Goal: Task Accomplishment & Management: Use online tool/utility

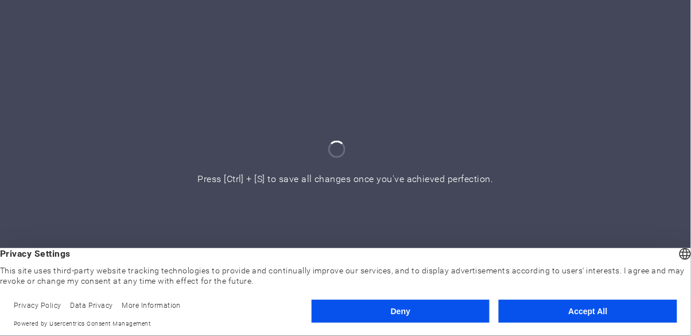
click at [582, 312] on button "Accept All" at bounding box center [588, 311] width 179 height 23
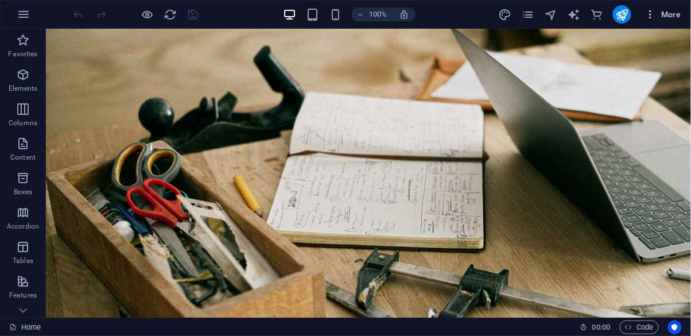
click at [673, 14] on span "More" at bounding box center [663, 14] width 36 height 11
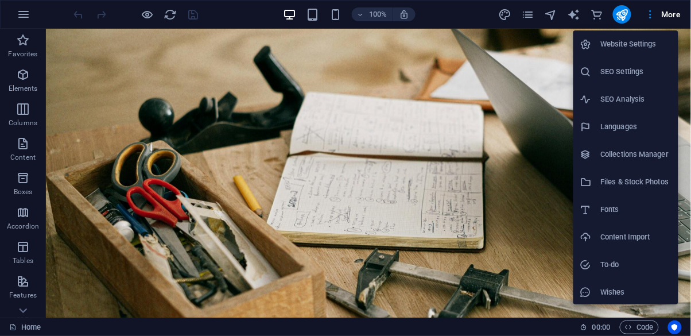
click at [644, 55] on li "Website Settings" at bounding box center [625, 44] width 105 height 28
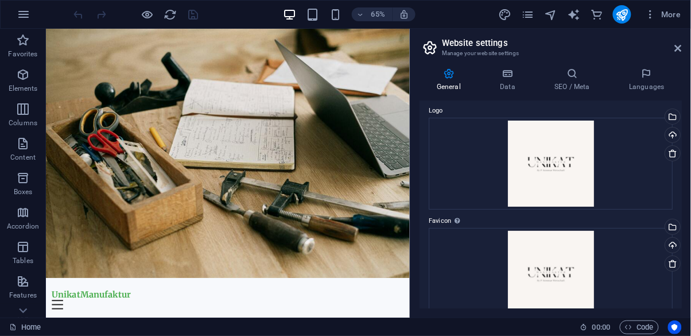
scroll to position [39, 0]
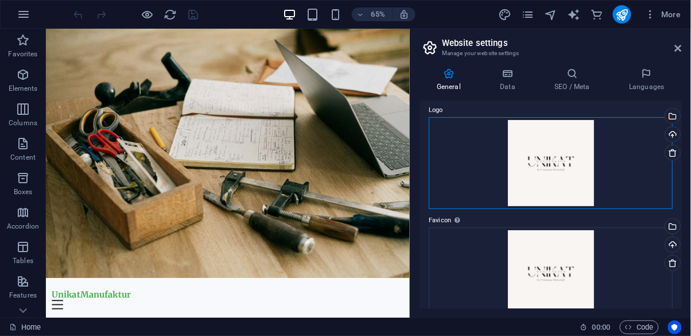
click at [562, 153] on div "Drag files here, click to choose files or select files from Files or our free s…" at bounding box center [551, 163] width 244 height 92
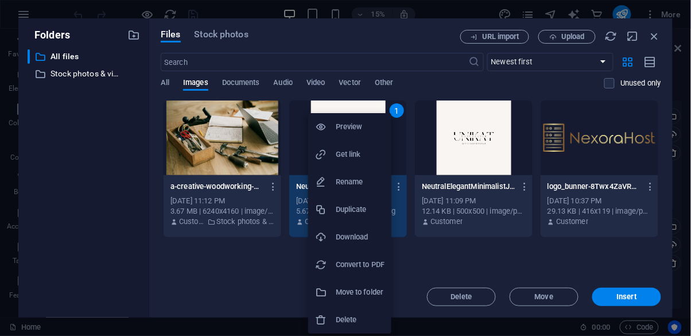
click at [362, 125] on h6 "Preview" at bounding box center [360, 127] width 49 height 14
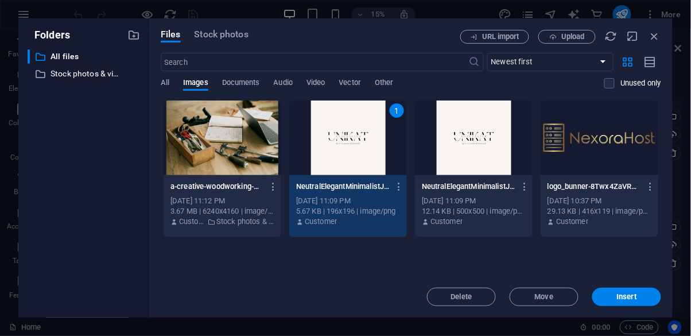
click at [366, 203] on div "Oct 1, 2025 11:09 PM" at bounding box center [348, 201] width 104 height 10
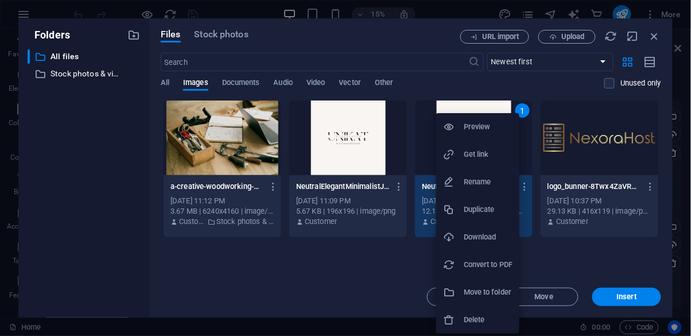
click at [490, 131] on h6 "Preview" at bounding box center [488, 127] width 49 height 14
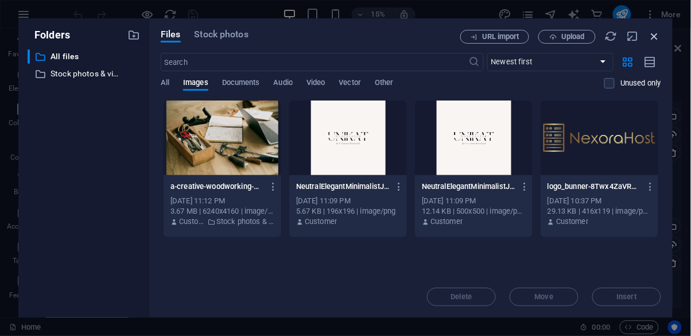
click at [655, 35] on icon "button" at bounding box center [655, 36] width 13 height 13
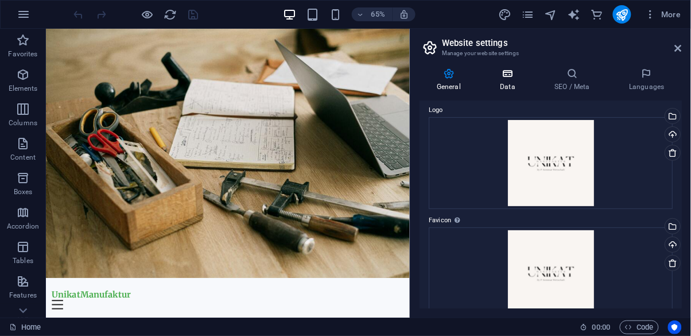
click at [519, 91] on h4 "Data" at bounding box center [510, 80] width 55 height 24
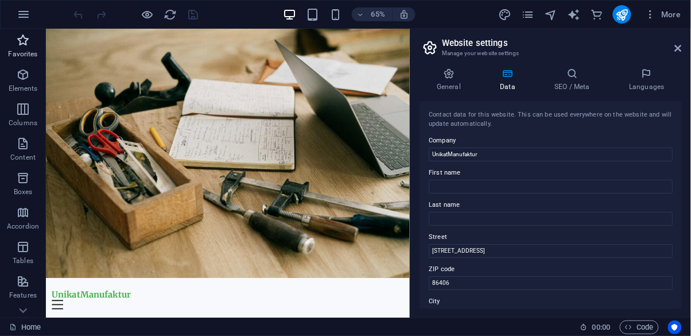
click at [24, 46] on icon "button" at bounding box center [23, 40] width 14 height 14
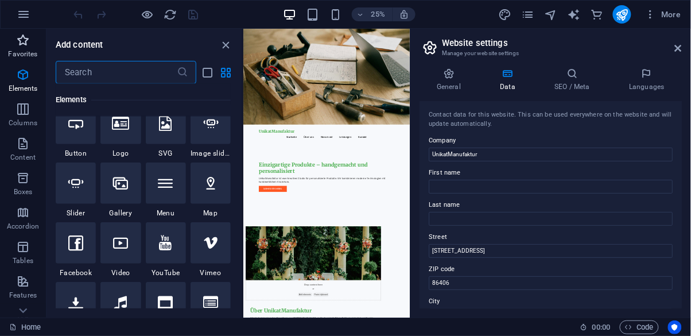
scroll to position [256, 0]
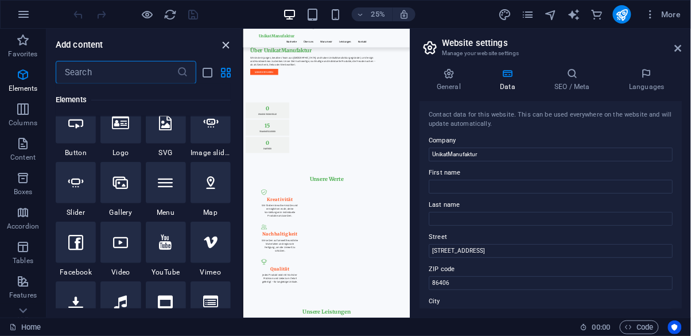
click at [222, 50] on icon "close panel" at bounding box center [226, 44] width 13 height 13
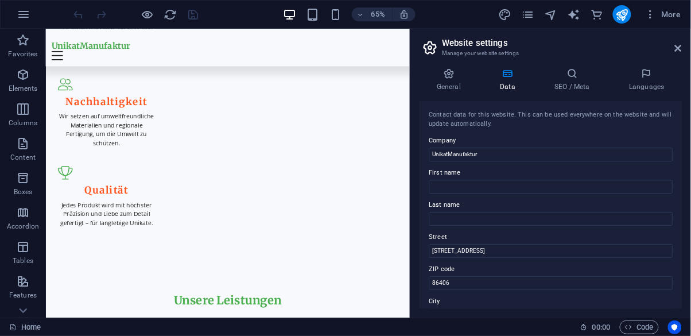
scroll to position [1680, 0]
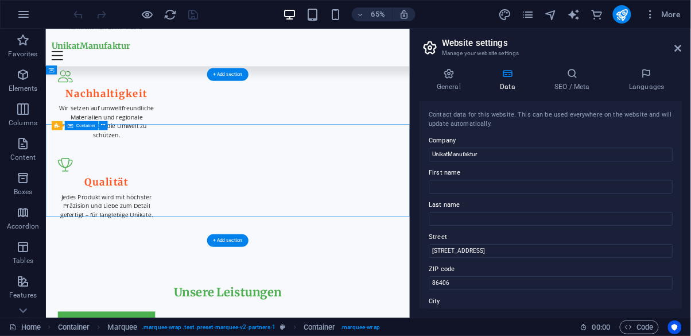
scroll to position [1711, 0]
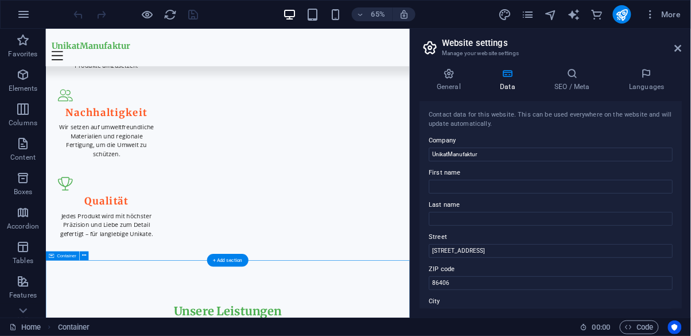
scroll to position [1663, 0]
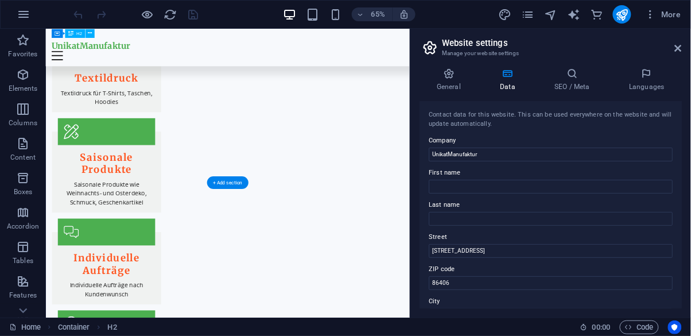
scroll to position [2448, 0]
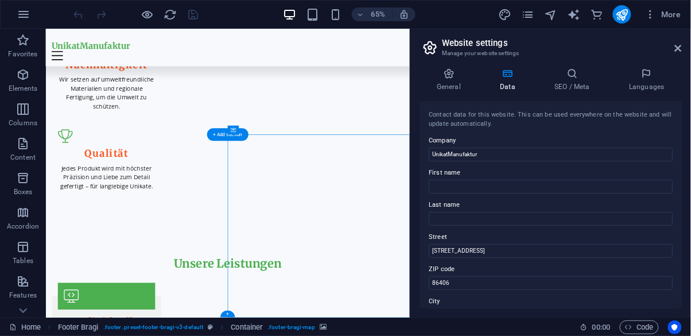
select select "px"
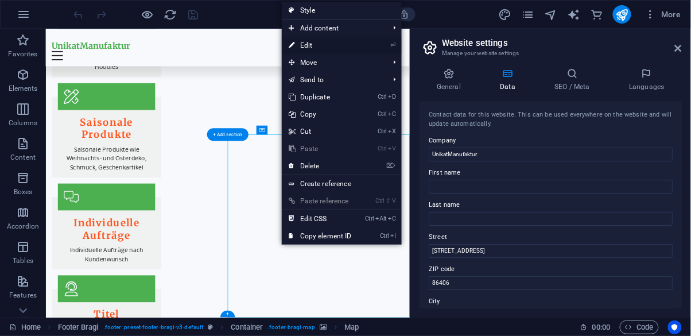
click at [331, 46] on link "⏎ Edit" at bounding box center [320, 45] width 77 height 17
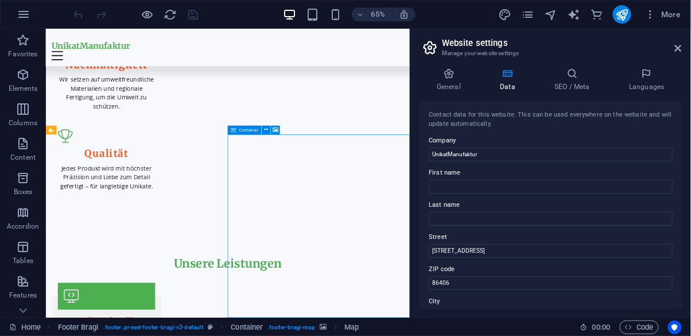
select select "px"
select select "1"
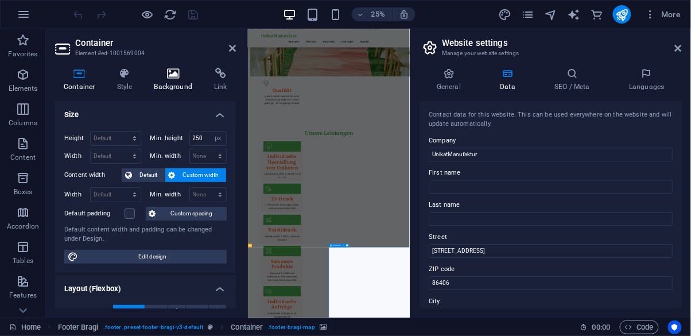
click at [176, 83] on h4 "Background" at bounding box center [176, 80] width 60 height 24
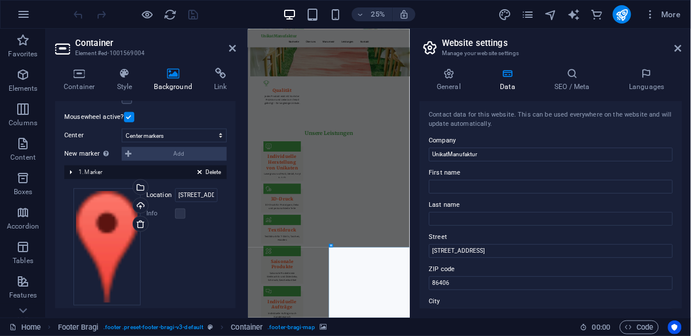
scroll to position [234, 0]
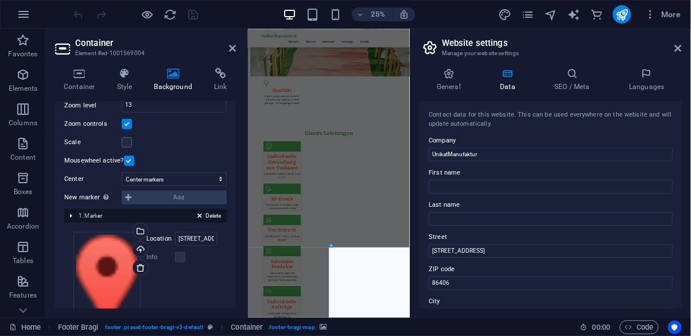
click at [129, 214] on div "Delete 1. Marker" at bounding box center [145, 216] width 162 height 14
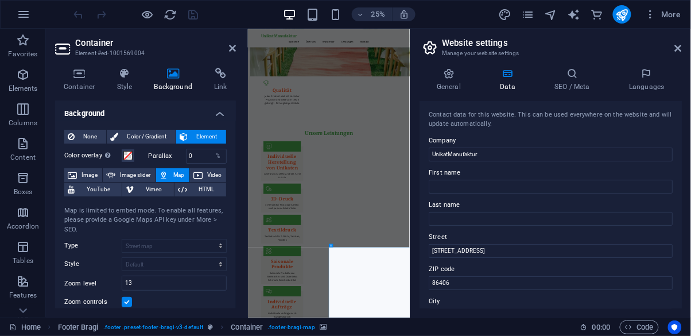
scroll to position [2, 0]
click at [146, 139] on span "Color / Gradient" at bounding box center [147, 136] width 51 height 14
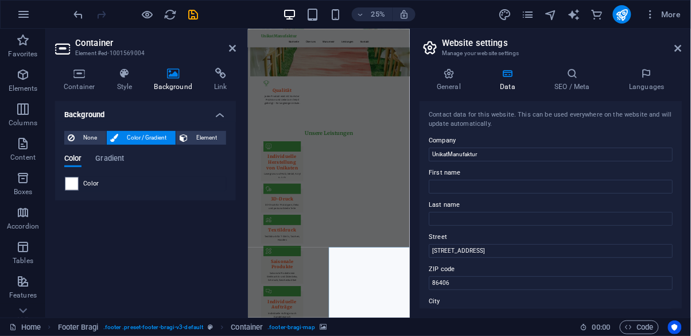
scroll to position [0, 0]
click at [204, 138] on span "Element" at bounding box center [207, 138] width 32 height 14
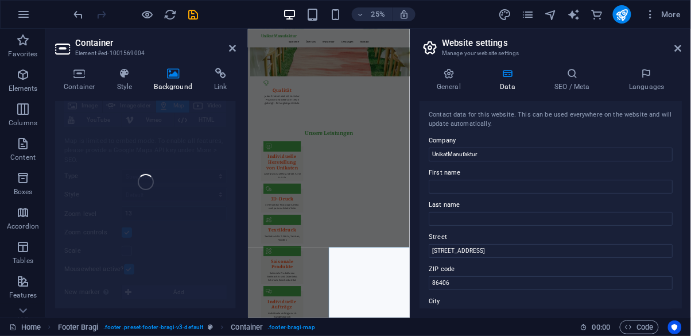
scroll to position [75, 0]
click at [678, 50] on icon at bounding box center [678, 48] width 7 height 9
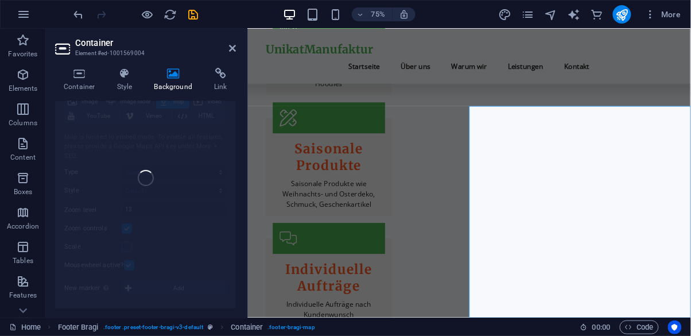
scroll to position [2506, 0]
click at [231, 48] on icon at bounding box center [232, 48] width 7 height 9
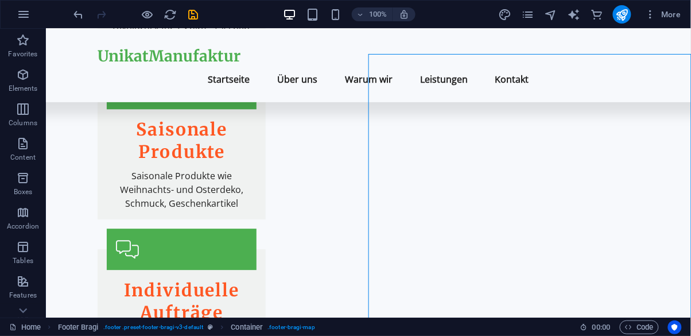
scroll to position [2552, 0]
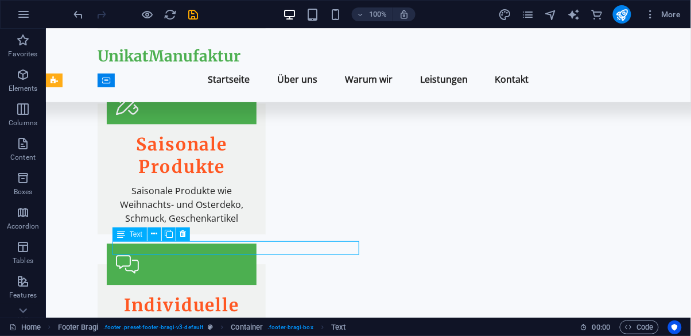
click at [233, 47] on div "UnikatManufaktur Menu Startseite Über uns Warum wir Leistungen Kontakt" at bounding box center [367, 64] width 645 height 73
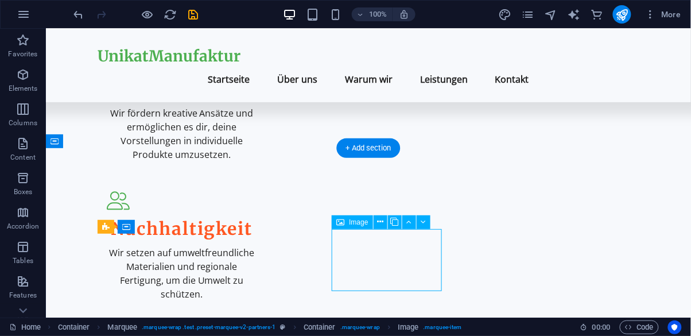
select select
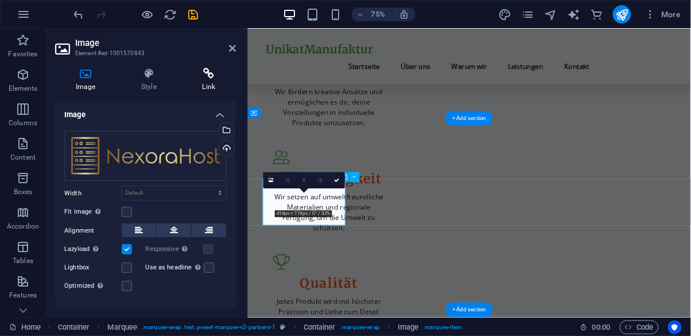
click at [211, 87] on h4 "Link" at bounding box center [209, 80] width 54 height 24
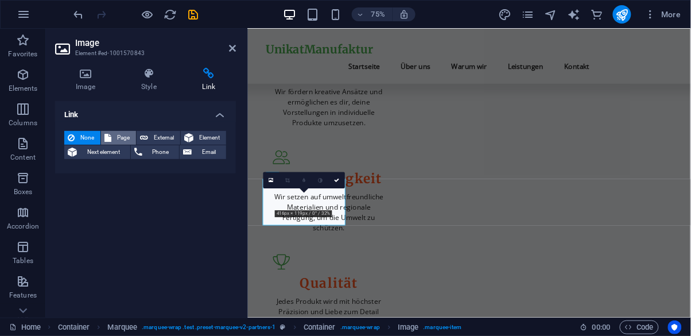
click at [125, 142] on span "Page" at bounding box center [124, 138] width 18 height 14
select select
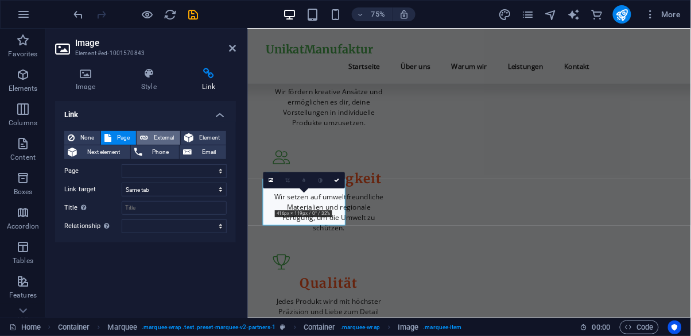
click at [157, 134] on span "External" at bounding box center [164, 138] width 25 height 14
select select "blank"
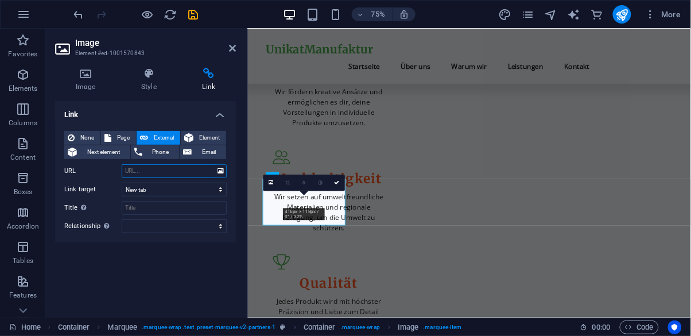
click at [166, 175] on input "URL" at bounding box center [174, 171] width 105 height 14
type input "https://nexorahost.com"
click at [338, 182] on icon at bounding box center [337, 182] width 5 height 5
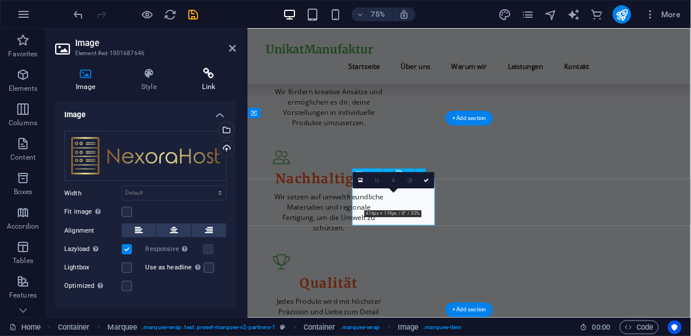
click at [194, 84] on h4 "Link" at bounding box center [209, 80] width 54 height 24
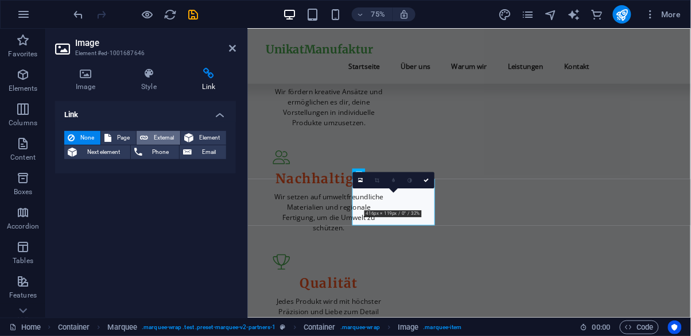
click at [159, 138] on span "External" at bounding box center [164, 138] width 25 height 14
select select "blank"
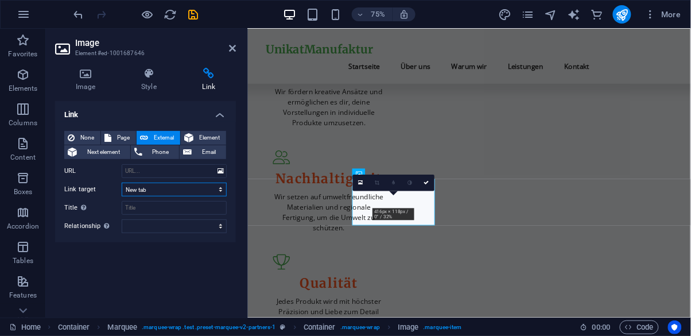
click at [174, 184] on select "New tab Same tab Overlay" at bounding box center [174, 190] width 105 height 14
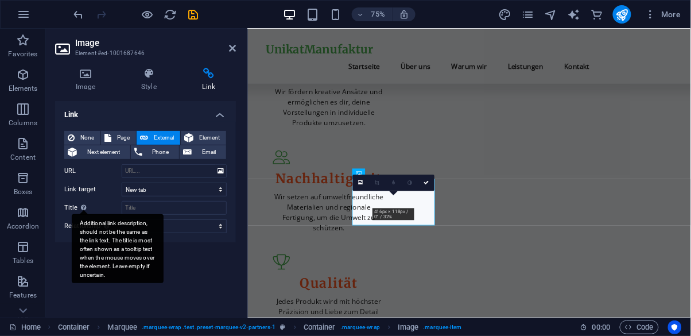
click at [87, 201] on div "Additional link description, should not be the same as the link text. The title…" at bounding box center [83, 207] width 11 height 14
click at [122, 201] on input "Title Additional link description, should not be the same as the link text. The…" at bounding box center [174, 208] width 105 height 14
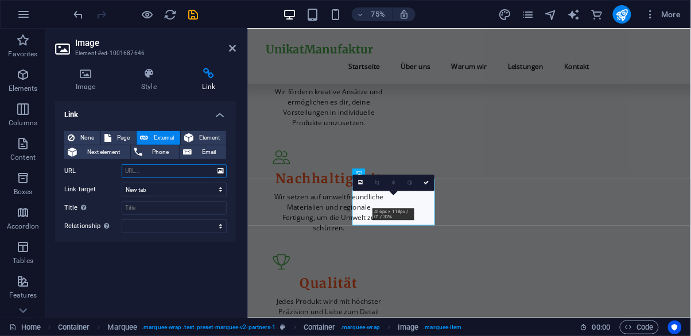
click at [132, 166] on input "URL" at bounding box center [174, 171] width 105 height 14
type input "https://nexorahost.com"
click at [190, 175] on input "https://nexorahost.com" at bounding box center [174, 171] width 105 height 14
click at [193, 177] on input "https://nexorahost.com" at bounding box center [174, 171] width 105 height 14
click at [193, 176] on input "https://nexorahost.com" at bounding box center [174, 171] width 105 height 14
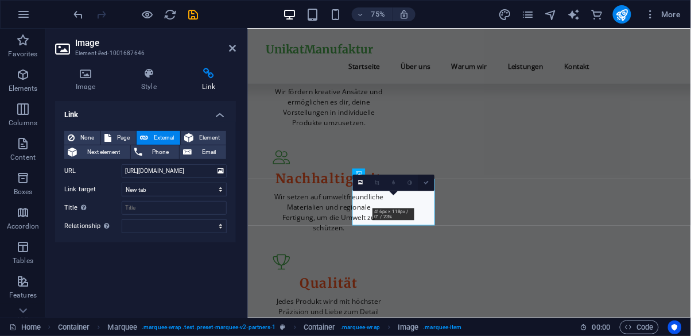
click at [433, 184] on link at bounding box center [426, 183] width 17 height 17
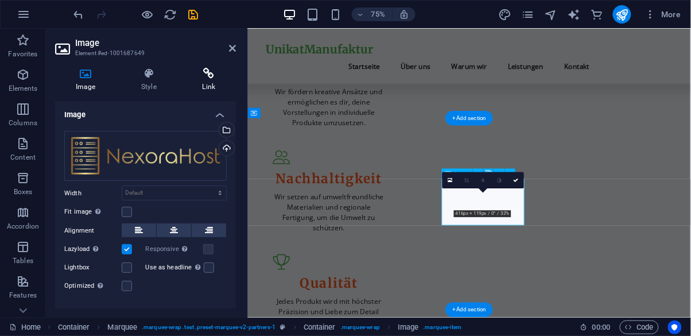
click at [207, 76] on icon at bounding box center [209, 73] width 54 height 11
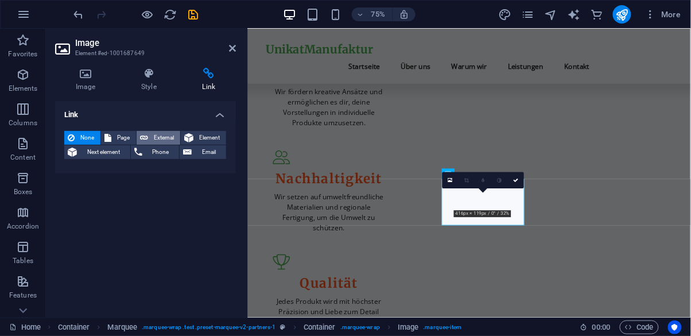
click at [161, 135] on span "External" at bounding box center [164, 138] width 25 height 14
select select "blank"
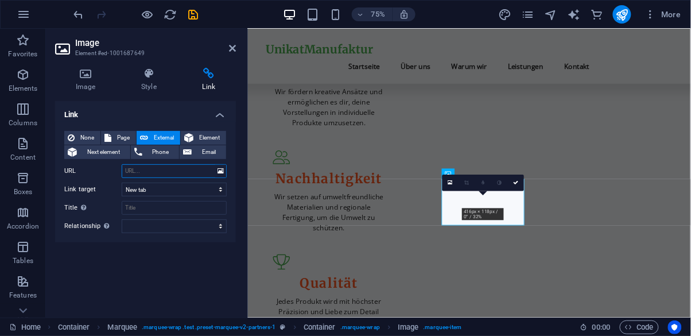
click at [195, 173] on input "URL" at bounding box center [174, 171] width 105 height 14
click at [168, 171] on input "URL" at bounding box center [174, 171] width 105 height 14
paste input "https://nexorahost.com"
type input "https://nexorahost.com"
click at [515, 189] on link at bounding box center [516, 183] width 17 height 17
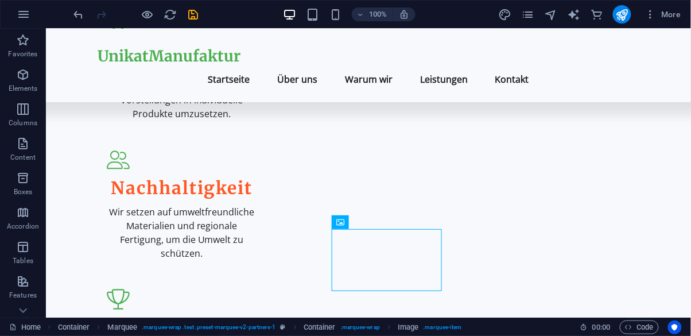
scroll to position [1721, 0]
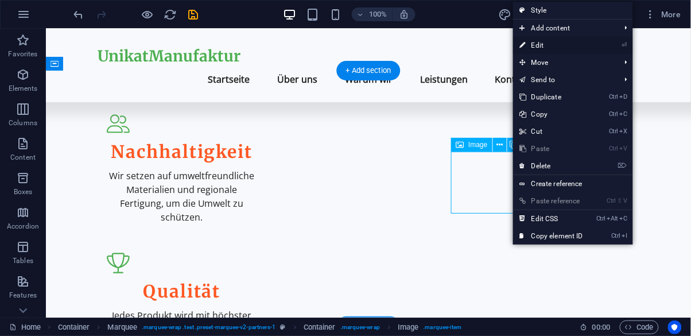
click at [546, 37] on link "⏎ Edit" at bounding box center [551, 45] width 77 height 17
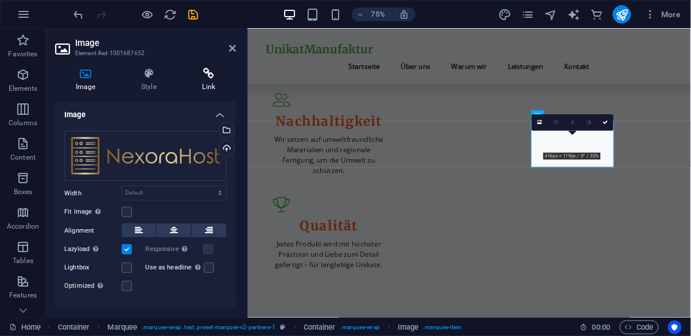
click at [207, 84] on h4 "Link" at bounding box center [209, 80] width 54 height 24
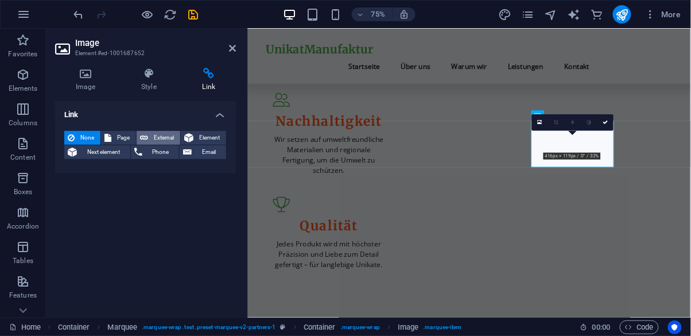
click at [161, 141] on span "External" at bounding box center [164, 138] width 25 height 14
select select "blank"
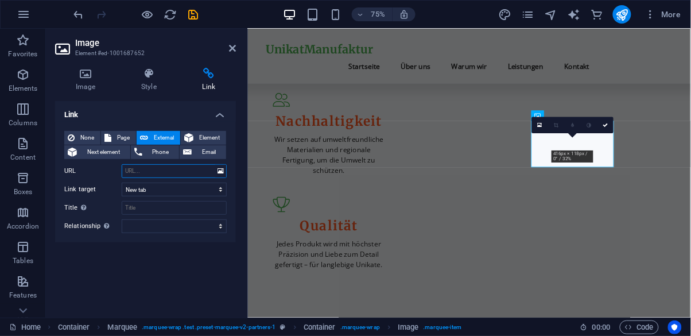
click at [176, 175] on input "URL" at bounding box center [174, 171] width 105 height 14
click at [154, 175] on input "URL" at bounding box center [174, 171] width 105 height 14
click at [149, 176] on input "URL" at bounding box center [174, 171] width 105 height 14
click at [153, 170] on input "URL" at bounding box center [174, 171] width 105 height 14
click at [138, 170] on input "URL" at bounding box center [174, 171] width 105 height 14
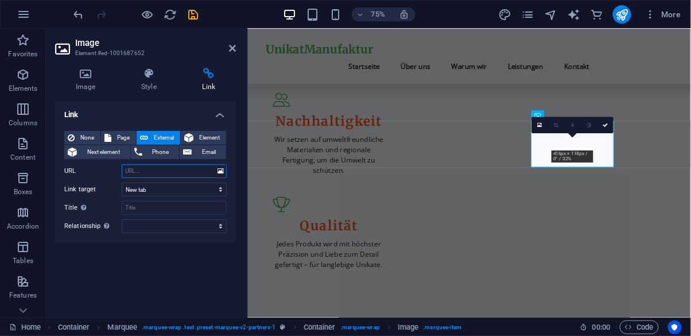
click at [160, 169] on input "URL" at bounding box center [174, 171] width 105 height 14
click at [148, 175] on input "URL" at bounding box center [174, 171] width 105 height 14
paste input "https://nexorahost.com"
type input "https://nexorahost.com"
click at [606, 123] on icon at bounding box center [605, 124] width 5 height 5
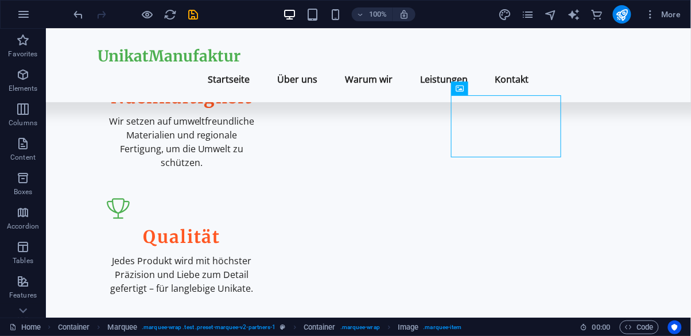
scroll to position [1773, 0]
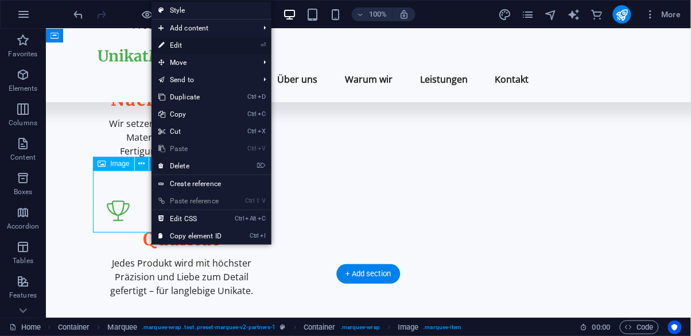
click at [214, 51] on link "⏎ Edit" at bounding box center [190, 45] width 77 height 17
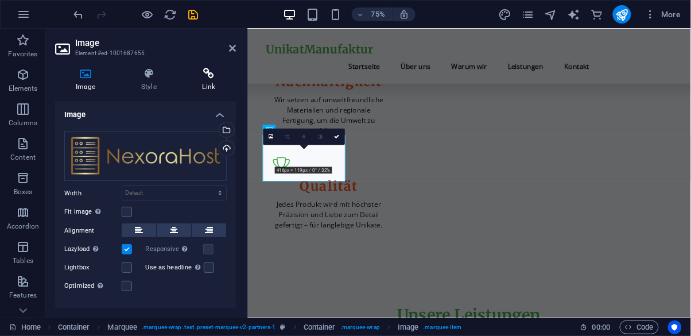
click at [204, 88] on h4 "Link" at bounding box center [209, 80] width 54 height 24
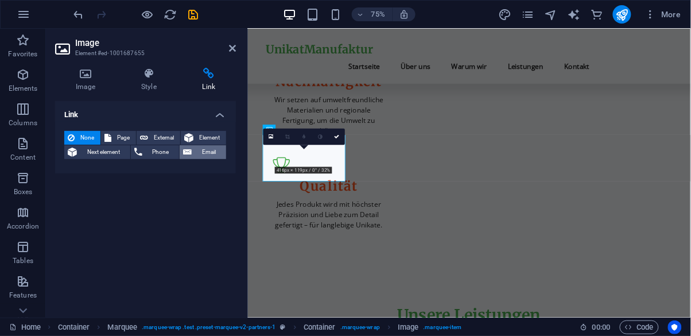
click at [208, 145] on span "Email" at bounding box center [209, 152] width 28 height 14
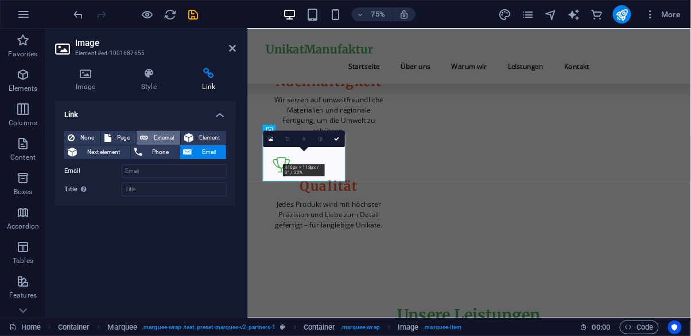
click at [154, 140] on span "External" at bounding box center [164, 138] width 25 height 14
select select "blank"
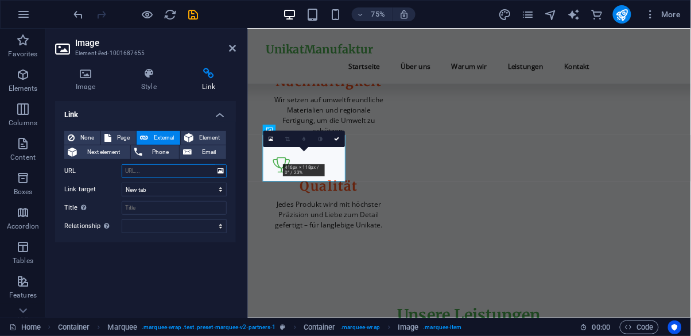
click at [183, 173] on input "URL" at bounding box center [174, 171] width 105 height 14
paste input "https://nexorahost.com"
type input "https://nexorahost.com"
click at [342, 146] on link at bounding box center [337, 139] width 17 height 17
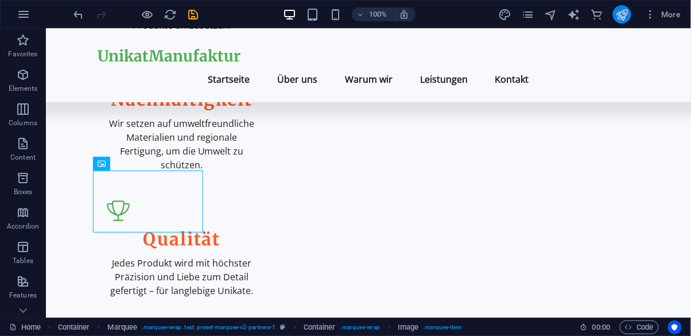
click at [616, 18] on icon "publish" at bounding box center [621, 14] width 13 height 13
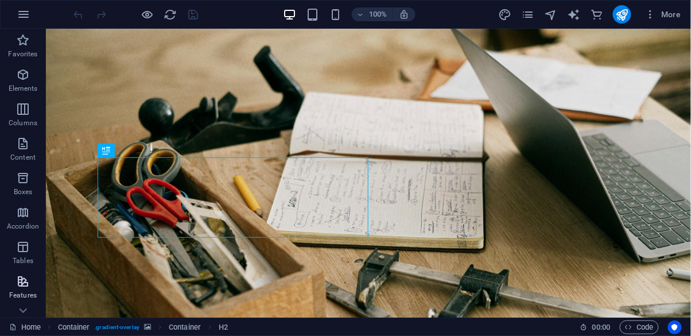
click at [26, 286] on icon "button" at bounding box center [23, 281] width 14 height 14
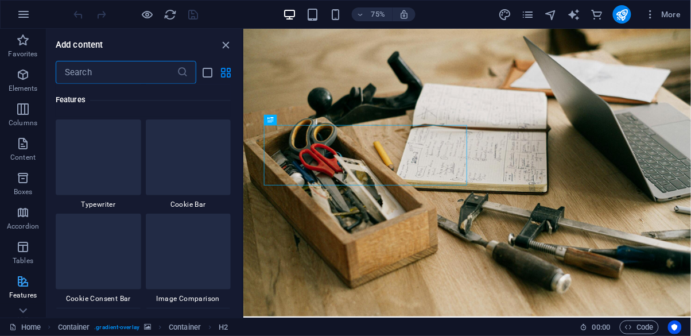
scroll to position [4557, 0]
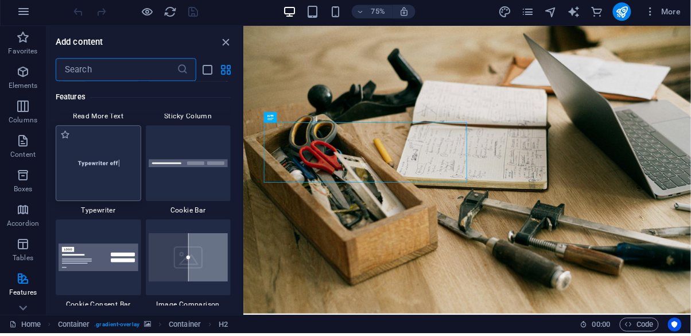
click at [96, 175] on img at bounding box center [99, 165] width 80 height 53
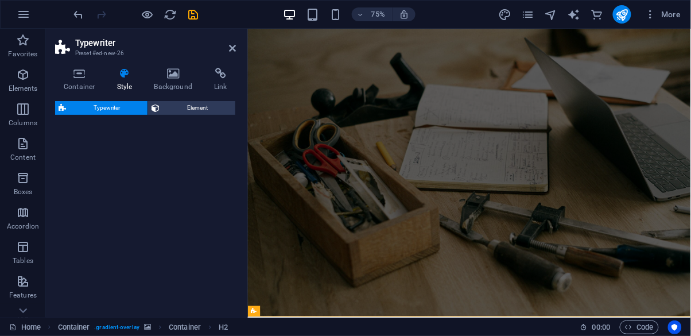
select select "ms"
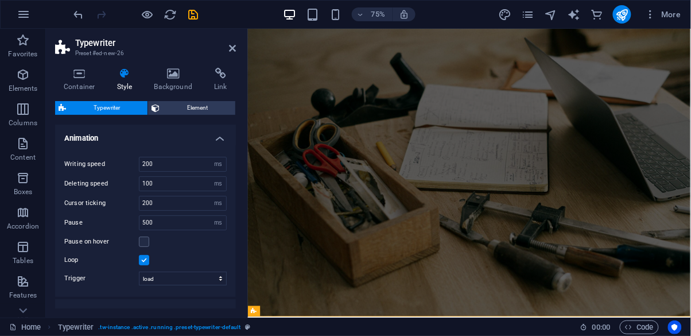
select select
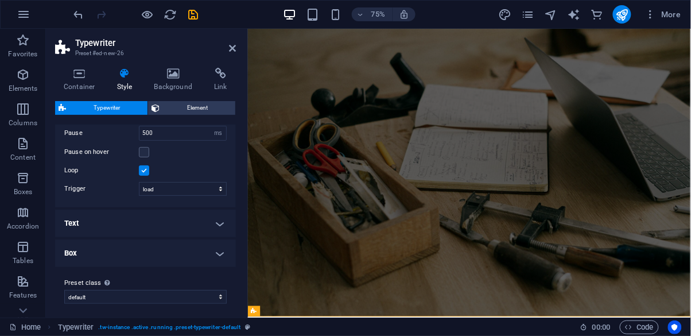
scroll to position [94, 0]
click at [192, 215] on h4 "Text" at bounding box center [145, 220] width 181 height 28
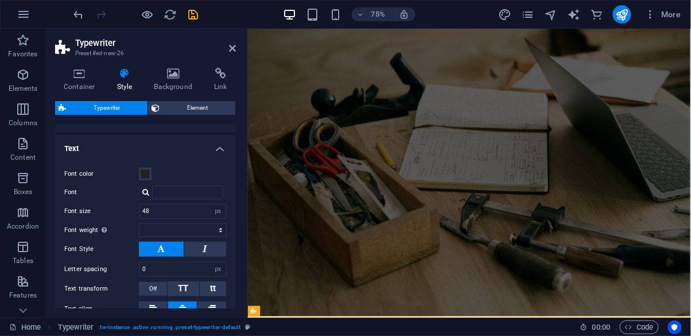
scroll to position [162, 0]
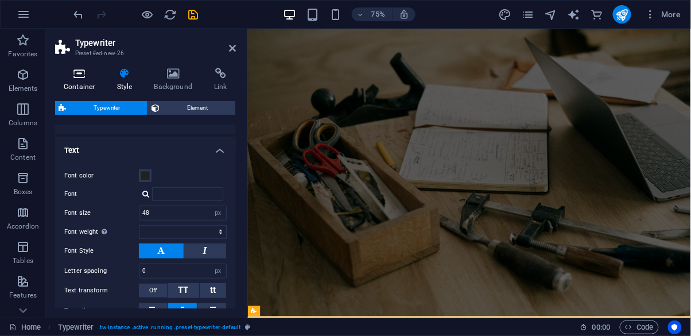
click at [78, 82] on h4 "Container" at bounding box center [81, 80] width 53 height 24
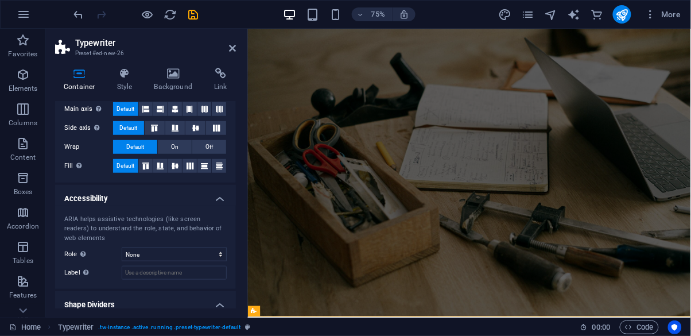
scroll to position [205, 0]
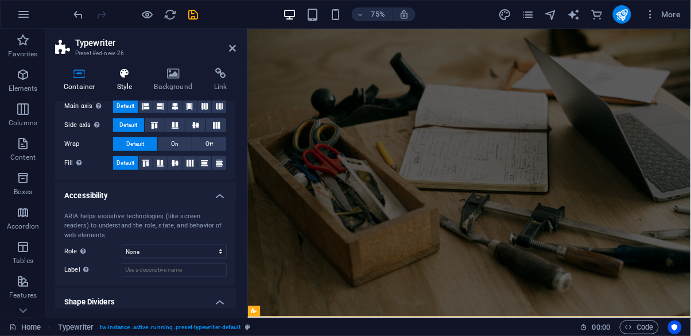
click at [119, 90] on h4 "Style" at bounding box center [126, 80] width 37 height 24
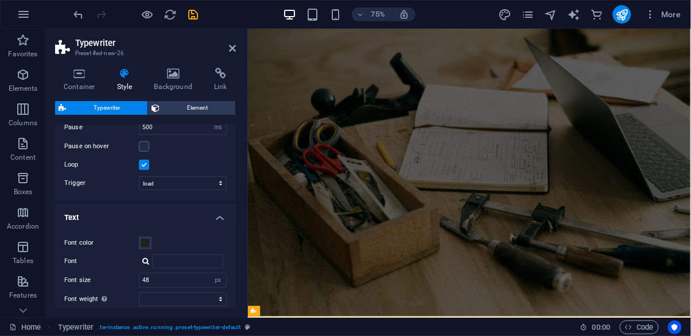
scroll to position [0, 0]
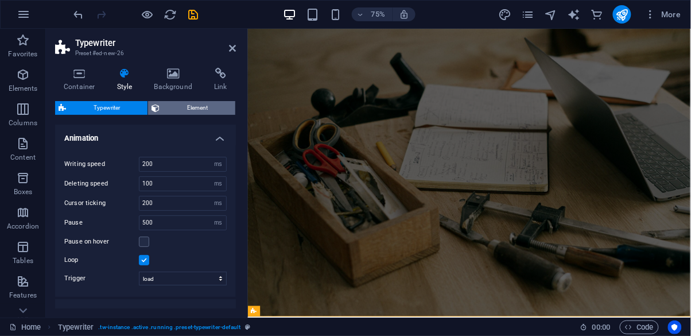
click at [169, 113] on span "Element" at bounding box center [197, 108] width 69 height 14
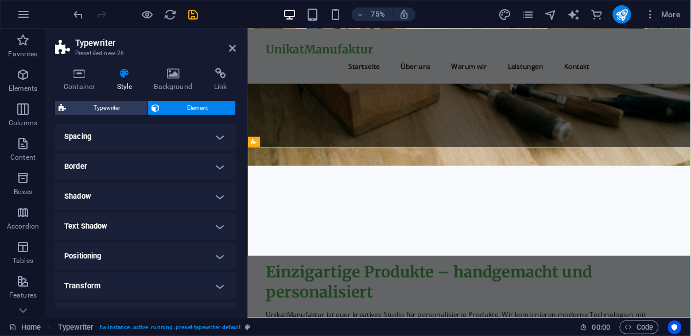
scroll to position [226, 0]
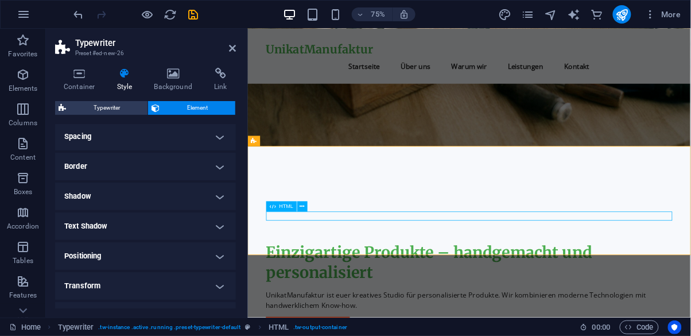
click at [496, 224] on div "Drag here to replace the existing content. Press “Ctrl” if you want to create a…" at bounding box center [469, 173] width 443 height 289
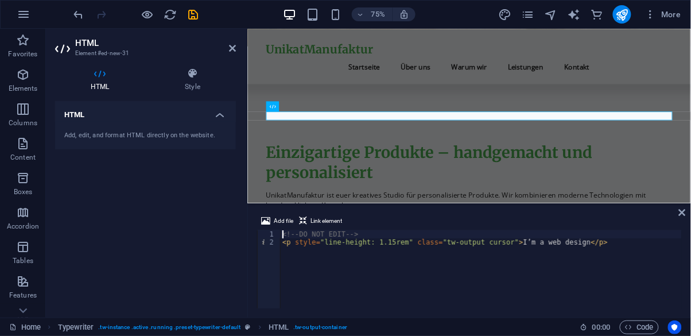
click at [566, 246] on div "<!-- DO NOT EDIT --> < p style = "line-height: 1.15rem" class = "tw-output curs…" at bounding box center [481, 277] width 402 height 94
click at [563, 253] on div "<!-- DO NOT EDIT --> < p style = "line-height: 1.15rem" class = "tw-output curs…" at bounding box center [481, 277] width 402 height 94
click at [579, 241] on div "<!-- DO NOT EDIT --> < p style = "line-height: 1.15rem" class = "tw-output curs…" at bounding box center [481, 277] width 402 height 94
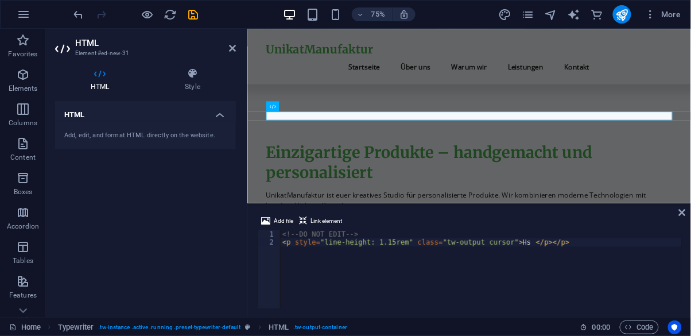
type textarea "H"
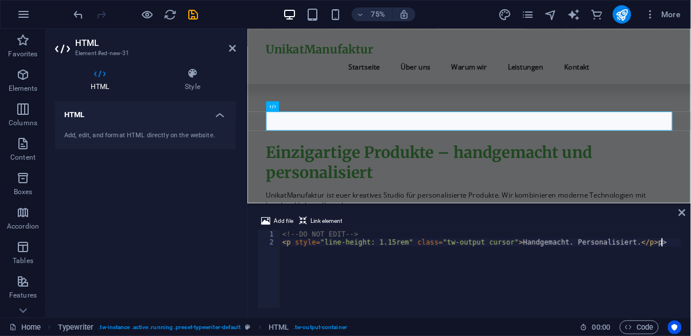
scroll to position [0, 30]
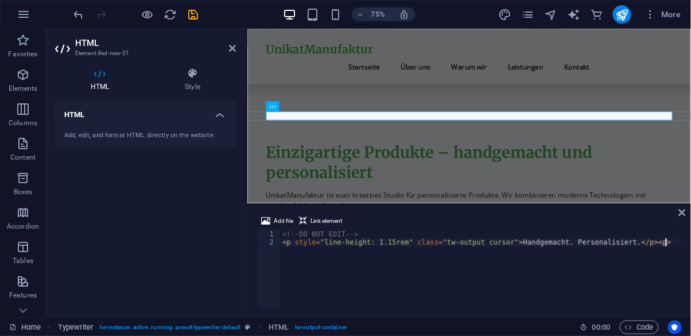
click at [634, 246] on div "<!-- DO NOT EDIT --> < p style = "line-height: 1.15rem" class = "tw-output curs…" at bounding box center [481, 277] width 402 height 94
click at [639, 239] on div "<!-- DO NOT EDIT --> < p style = "line-height: 1.15rem" class = "tw-output curs…" at bounding box center [481, 277] width 402 height 94
type textarea "Hochwertig"
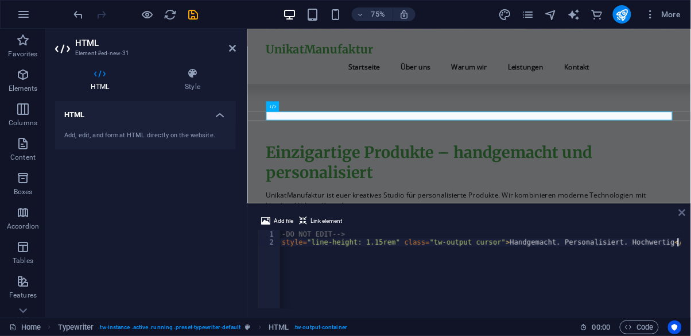
click at [680, 216] on icon at bounding box center [682, 212] width 7 height 9
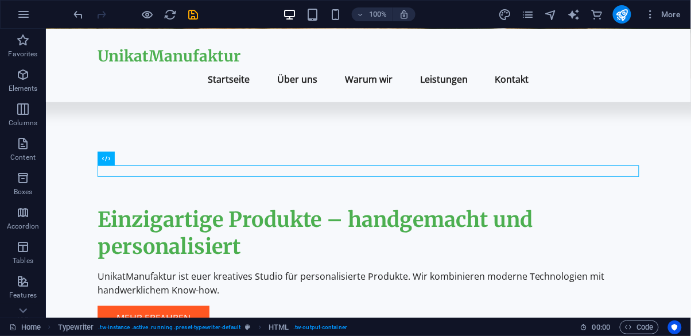
scroll to position [334, 0]
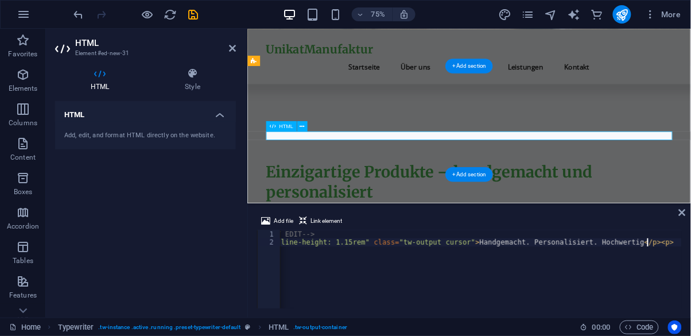
scroll to position [0, 0]
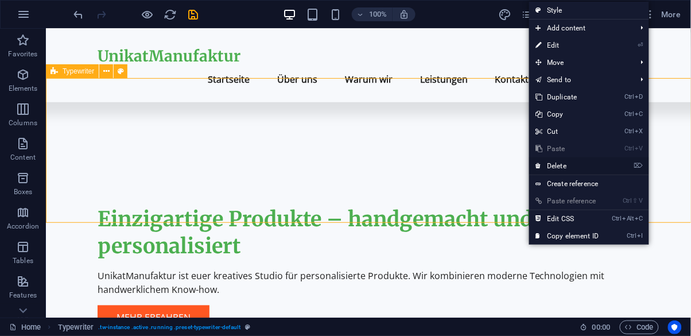
click at [573, 169] on link "⌦ Delete" at bounding box center [567, 165] width 77 height 17
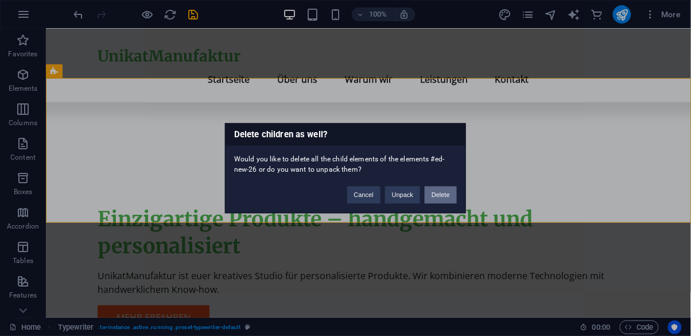
click at [444, 200] on button "Delete" at bounding box center [441, 194] width 32 height 17
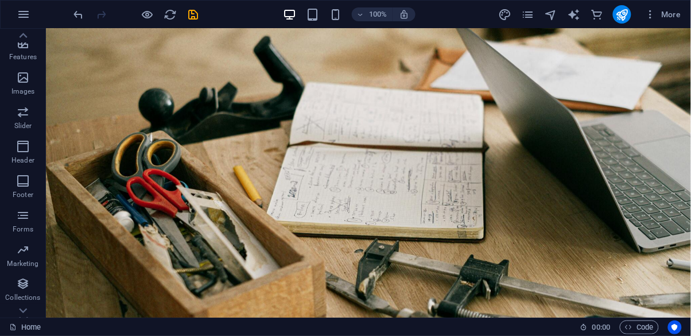
scroll to position [262, 0]
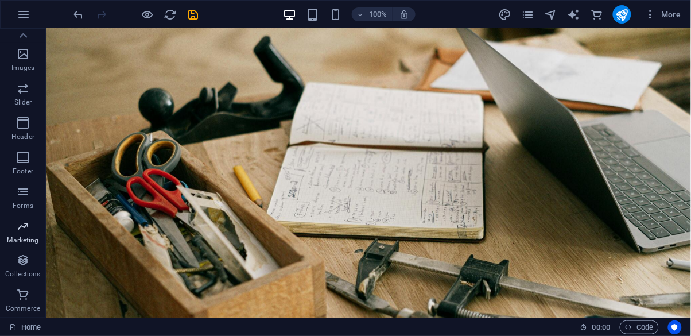
click at [21, 241] on p "Marketing" at bounding box center [23, 239] width 32 height 9
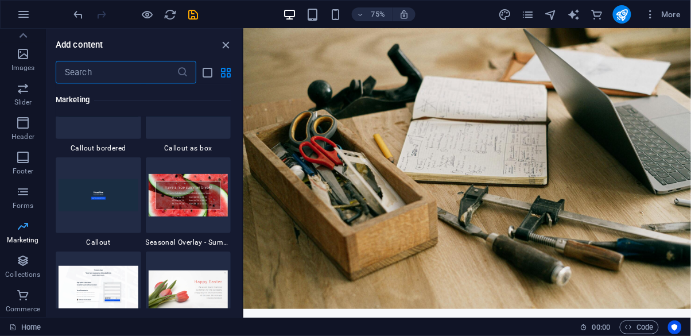
scroll to position [9498, 0]
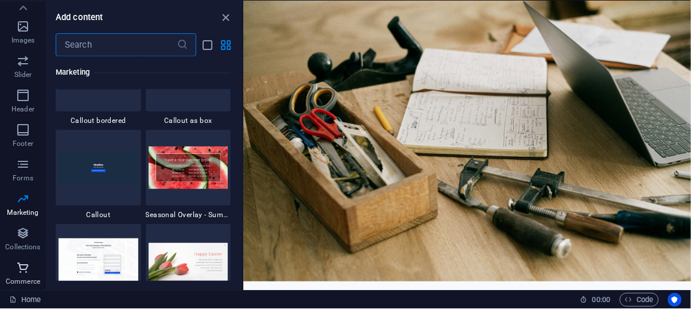
click at [26, 306] on p "Commerce" at bounding box center [23, 308] width 34 height 9
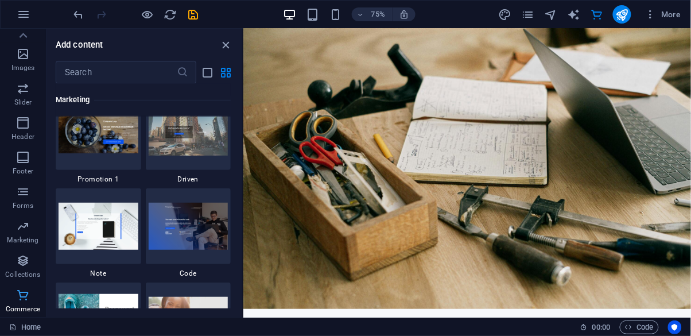
scroll to position [11062, 0]
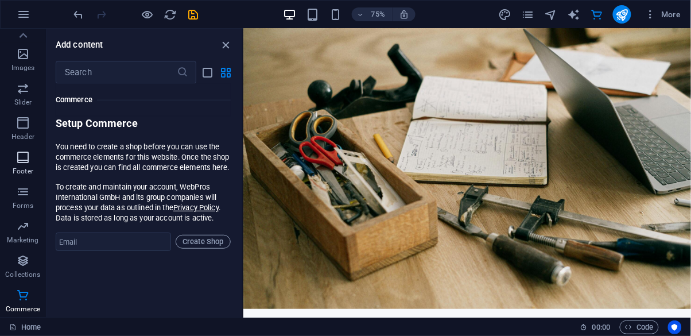
click at [21, 170] on p "Footer" at bounding box center [23, 170] width 21 height 9
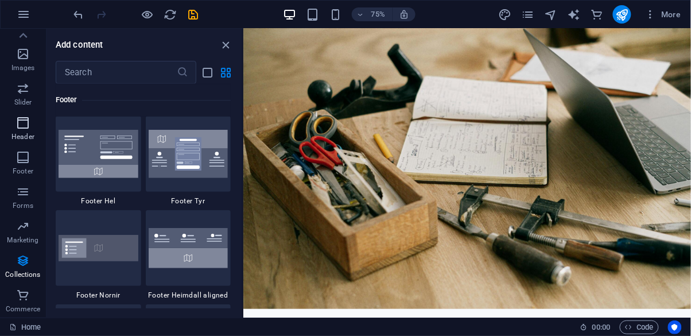
click at [30, 127] on span "Header" at bounding box center [23, 130] width 46 height 28
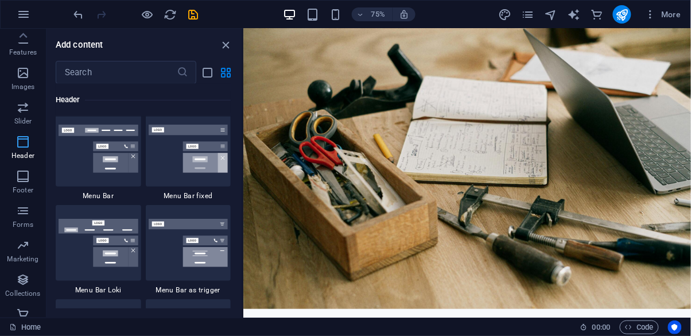
scroll to position [215, 0]
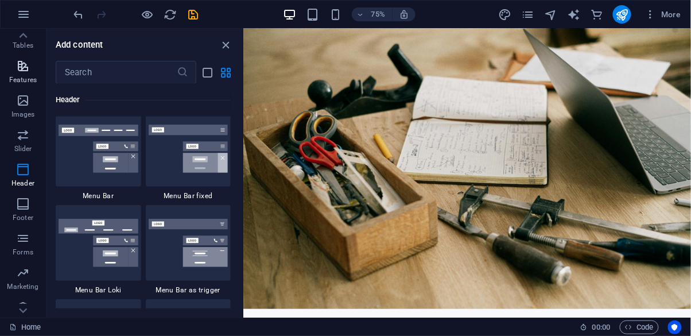
click at [27, 64] on icon "button" at bounding box center [23, 66] width 14 height 14
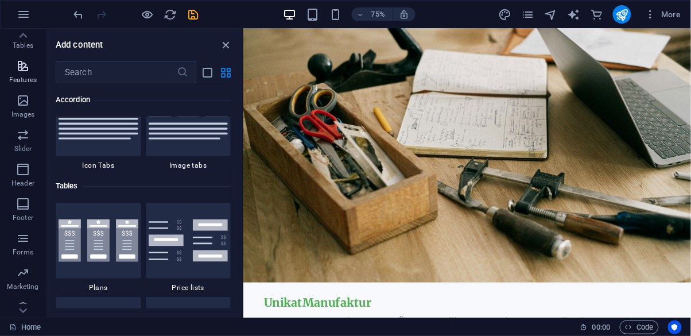
scroll to position [3901, 0]
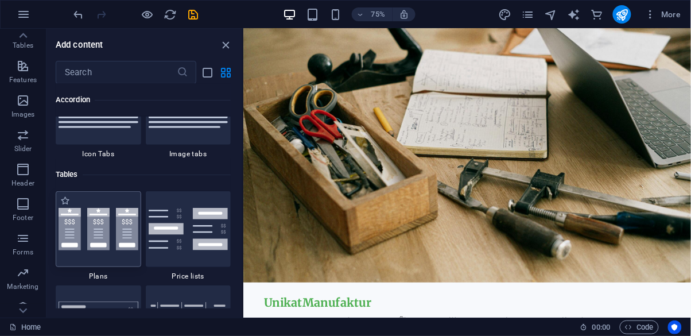
click at [105, 238] on img at bounding box center [99, 229] width 80 height 42
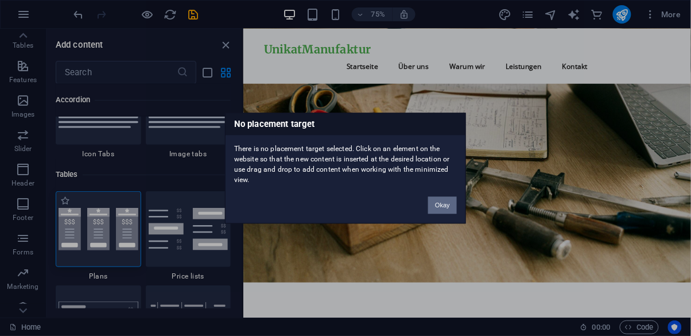
scroll to position [192, 0]
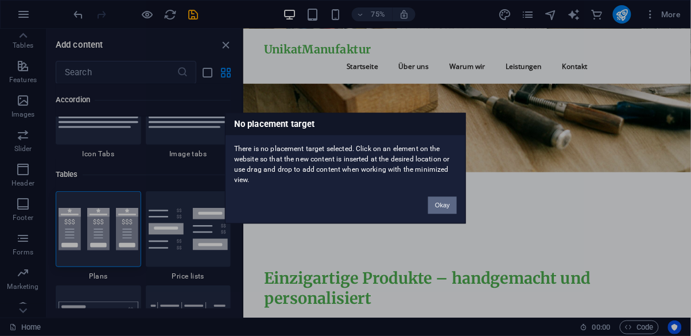
click at [449, 211] on button "Okay" at bounding box center [442, 204] width 29 height 17
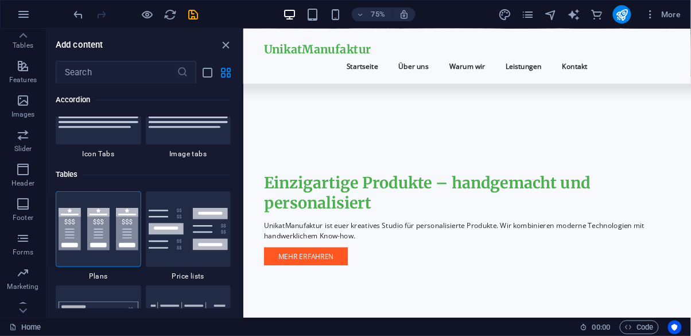
scroll to position [329, 0]
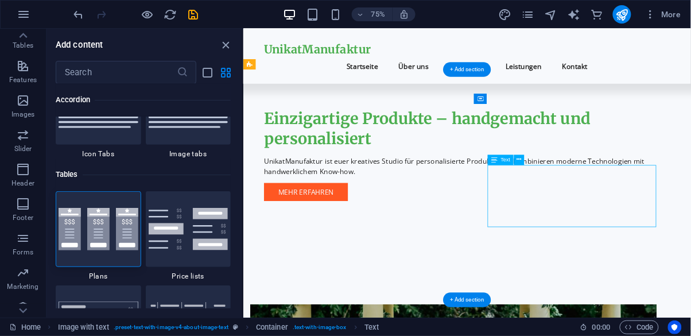
scroll to position [553, 0]
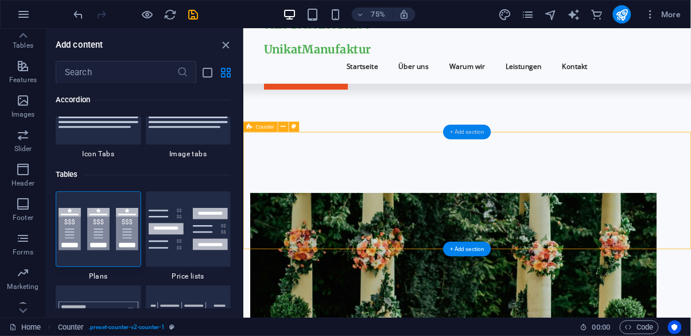
click at [472, 134] on div "+ Add section" at bounding box center [467, 132] width 48 height 15
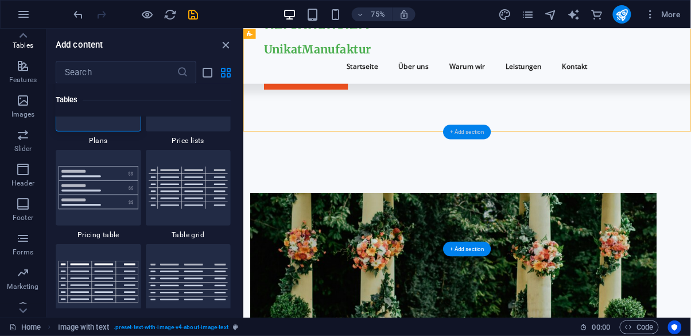
scroll to position [4032, 0]
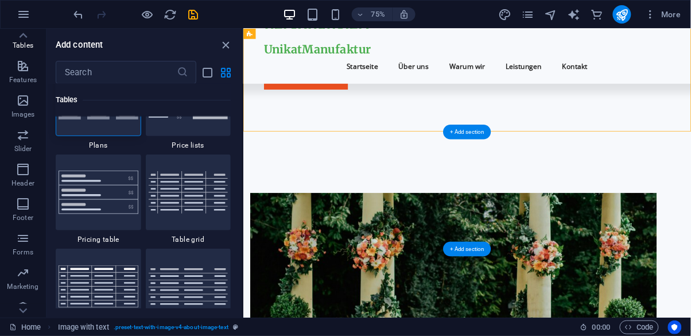
click at [124, 127] on div at bounding box center [99, 98] width 86 height 76
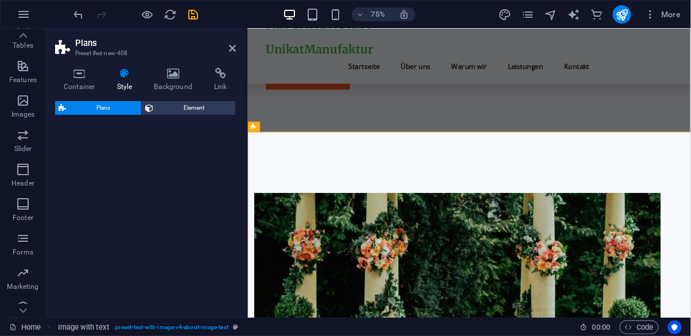
select select "rem"
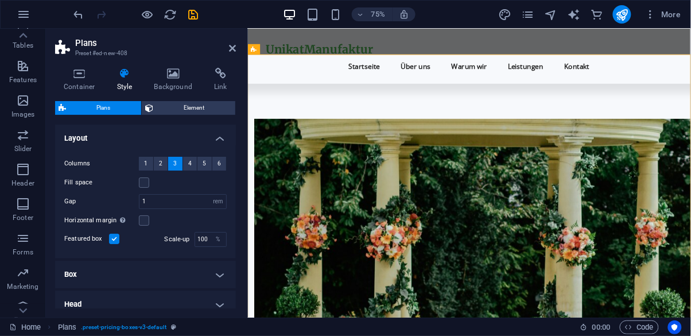
scroll to position [648, 0]
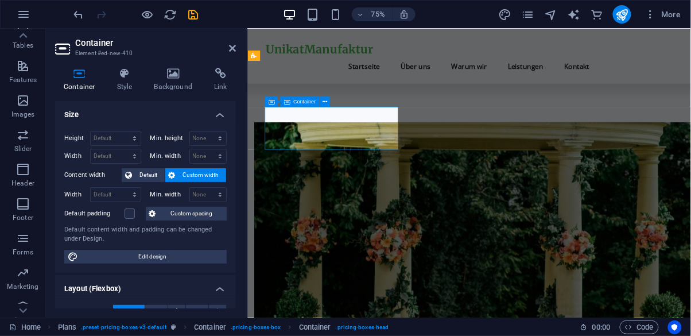
click at [122, 85] on h4 "Style" at bounding box center [126, 80] width 37 height 24
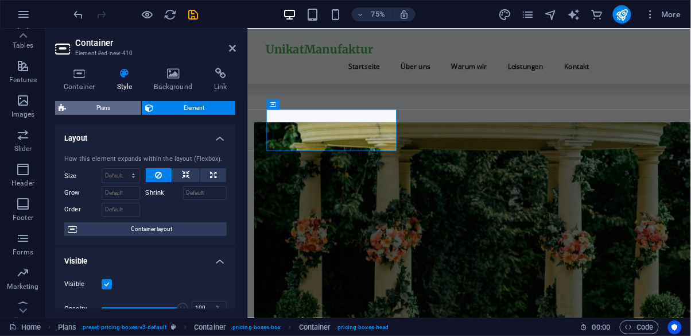
click at [83, 110] on span "Plans" at bounding box center [103, 108] width 68 height 14
select select "rem"
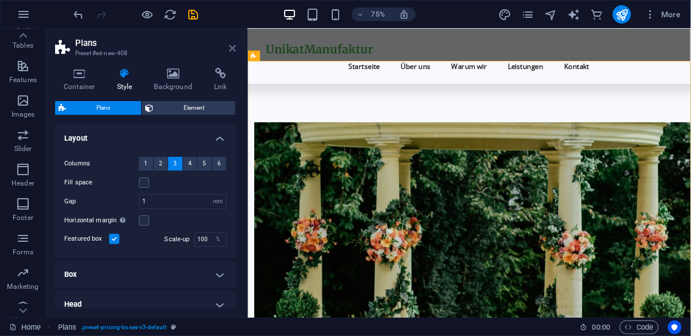
click at [231, 51] on icon at bounding box center [232, 48] width 7 height 9
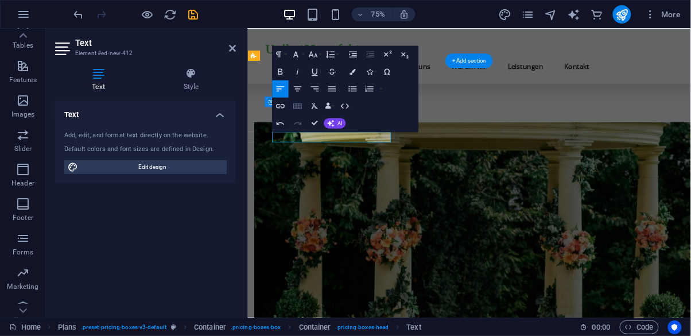
click at [298, 98] on button "Insert Table" at bounding box center [297, 106] width 17 height 17
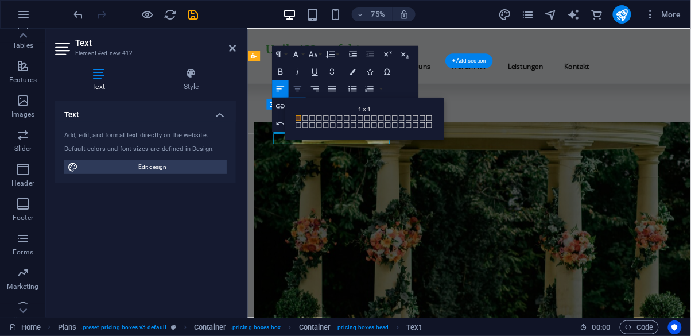
click at [294, 86] on icon "button" at bounding box center [298, 88] width 8 height 5
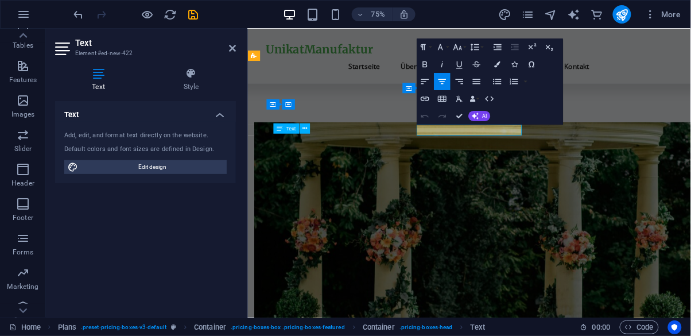
click at [443, 84] on icon "button" at bounding box center [442, 82] width 10 height 10
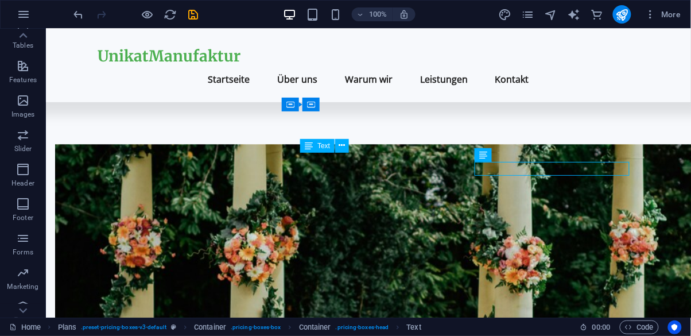
scroll to position [662, 0]
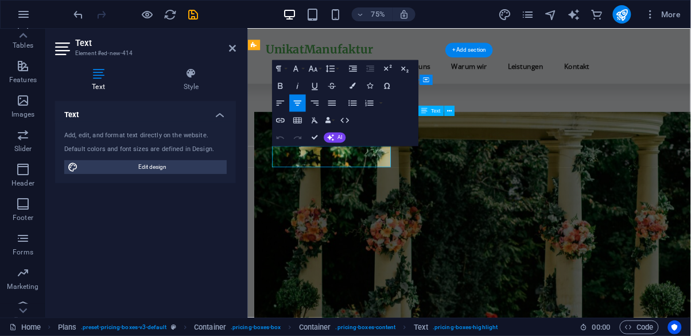
click at [301, 103] on icon "button" at bounding box center [298, 103] width 10 height 10
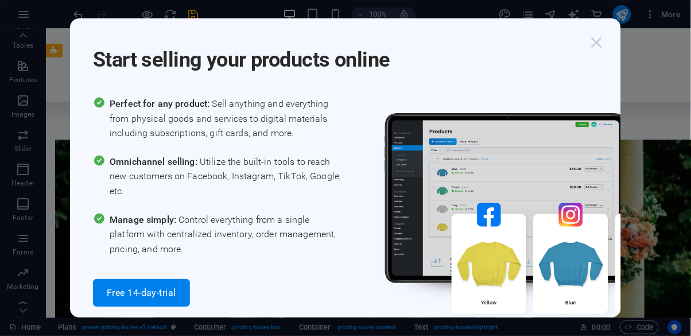
click at [593, 41] on icon "button" at bounding box center [597, 42] width 21 height 21
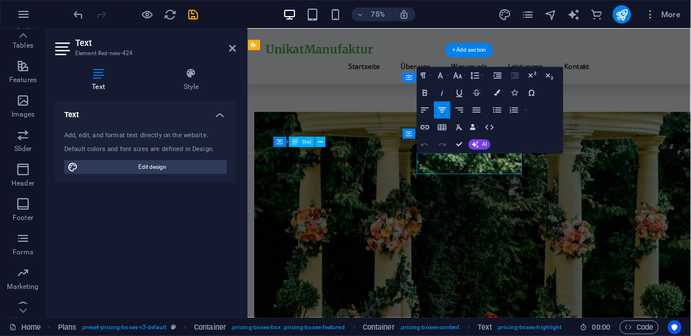
click at [439, 119] on button "Insert Table" at bounding box center [443, 127] width 17 height 17
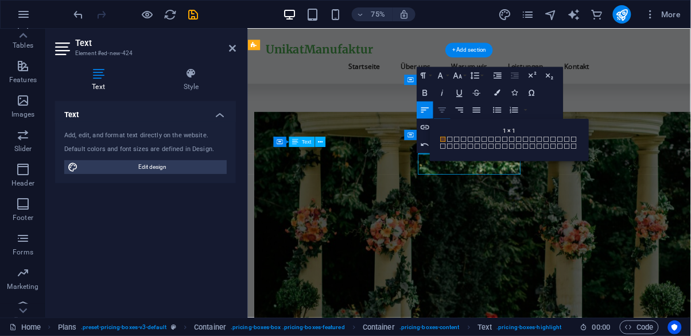
click at [447, 111] on icon "button" at bounding box center [442, 110] width 10 height 10
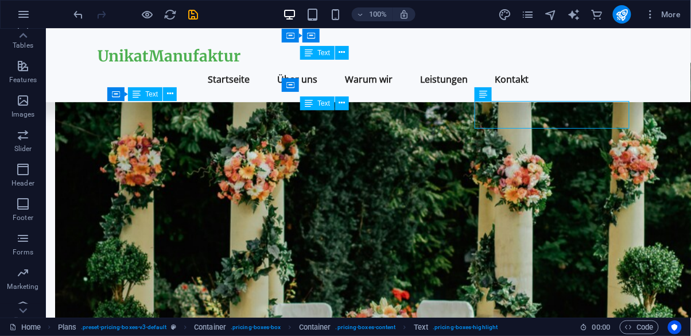
scroll to position [703, 0]
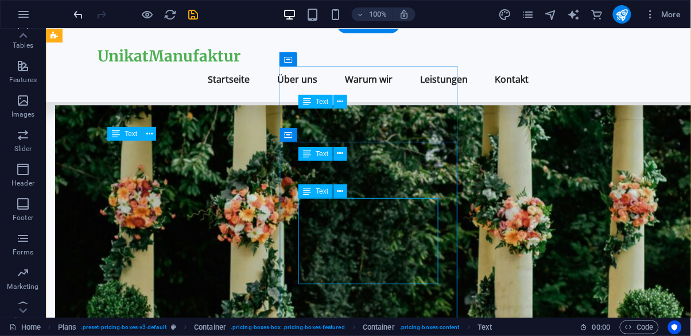
click at [78, 16] on icon "undo" at bounding box center [78, 14] width 13 height 13
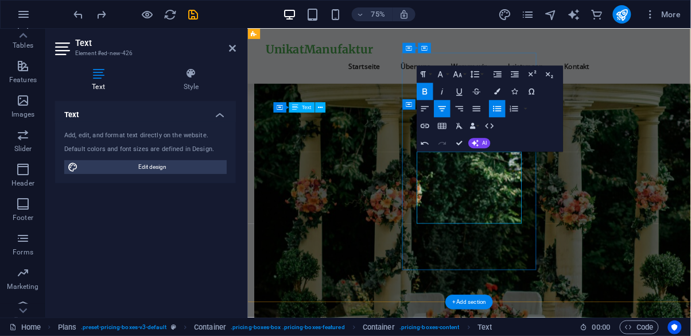
scroll to position [701, 0]
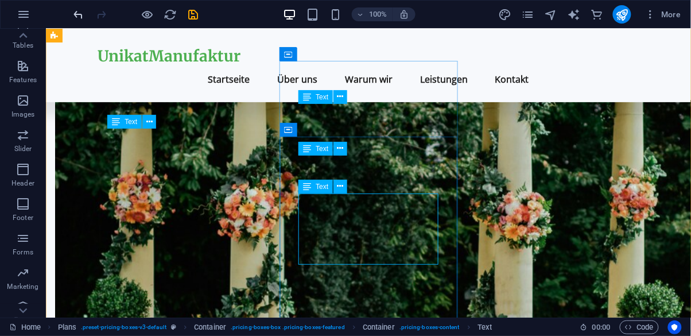
click at [73, 17] on icon "undo" at bounding box center [78, 14] width 13 height 13
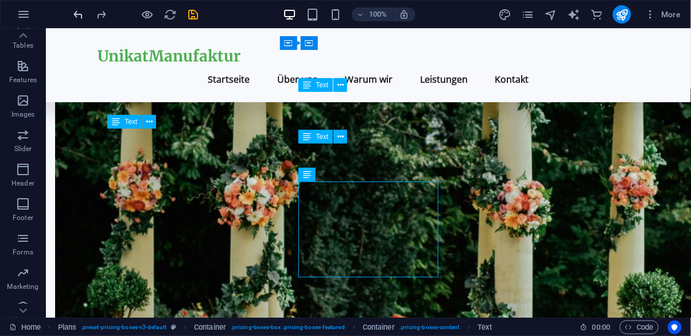
click at [80, 19] on icon "undo" at bounding box center [78, 14] width 13 height 13
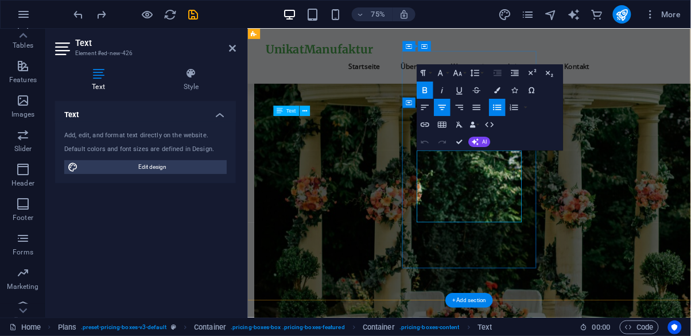
scroll to position [700, 0]
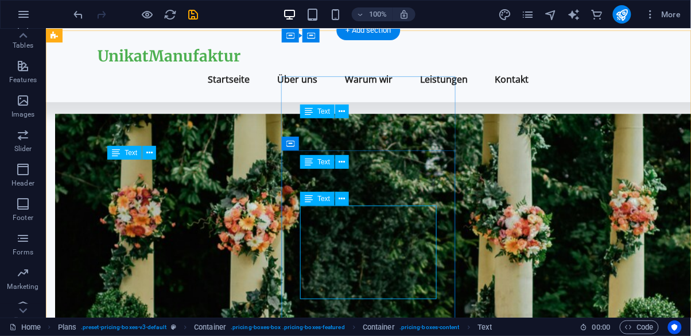
scroll to position [689, 0]
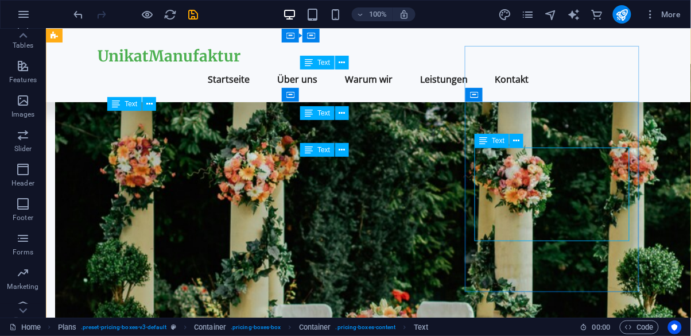
scroll to position [738, 0]
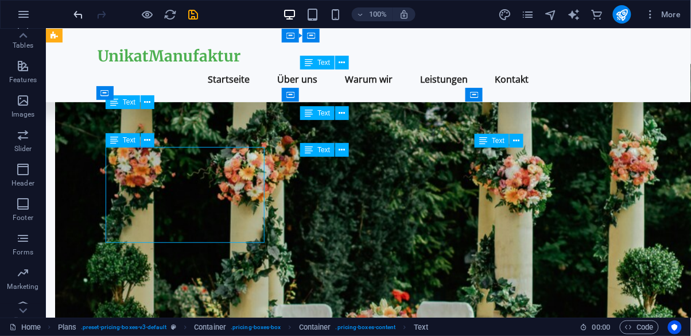
click at [75, 8] on icon "undo" at bounding box center [78, 14] width 13 height 13
click at [74, 12] on icon "undo" at bounding box center [78, 14] width 13 height 13
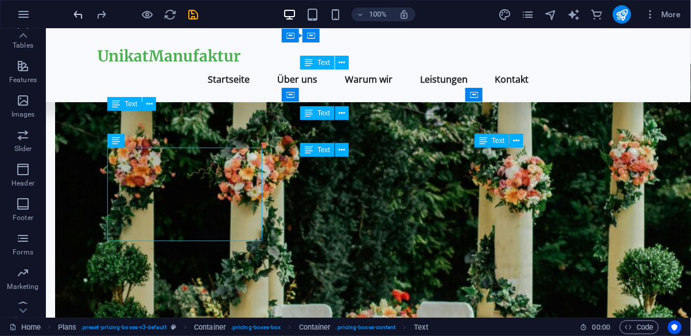
click at [83, 18] on icon "undo" at bounding box center [78, 14] width 13 height 13
click at [73, 16] on icon "undo" at bounding box center [78, 14] width 13 height 13
click at [64, 17] on div "100% More" at bounding box center [346, 15] width 690 height 28
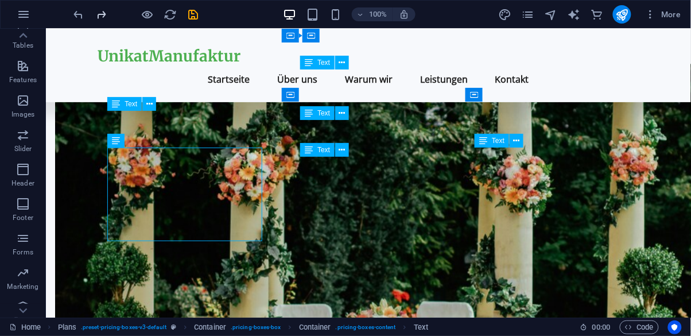
click at [96, 18] on icon "redo" at bounding box center [101, 14] width 13 height 13
click at [102, 18] on icon "redo" at bounding box center [101, 14] width 13 height 13
click at [105, 15] on icon "redo" at bounding box center [101, 14] width 13 height 13
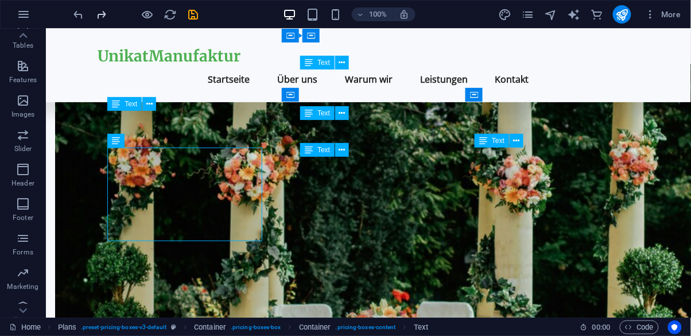
click at [105, 15] on icon "redo" at bounding box center [101, 14] width 13 height 13
click at [105, 15] on div at bounding box center [136, 14] width 129 height 18
click at [81, 20] on icon "undo" at bounding box center [78, 14] width 13 height 13
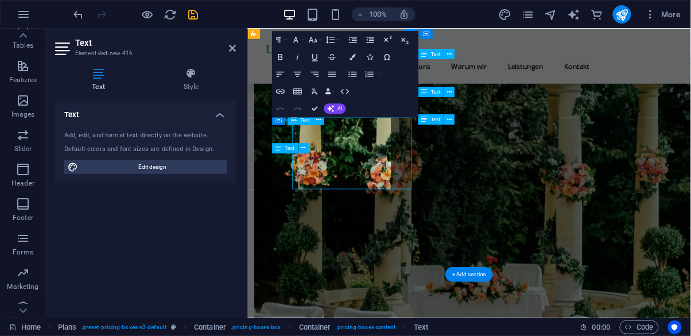
scroll to position [690, 0]
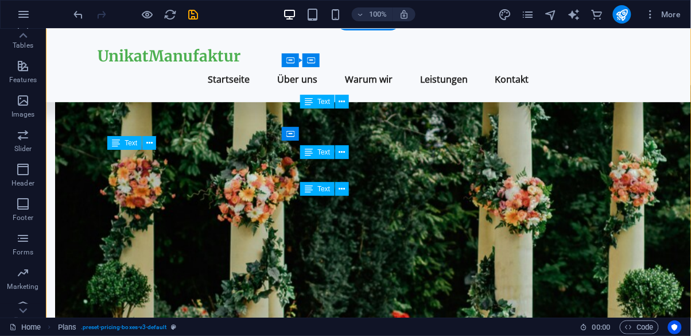
scroll to position [727, 0]
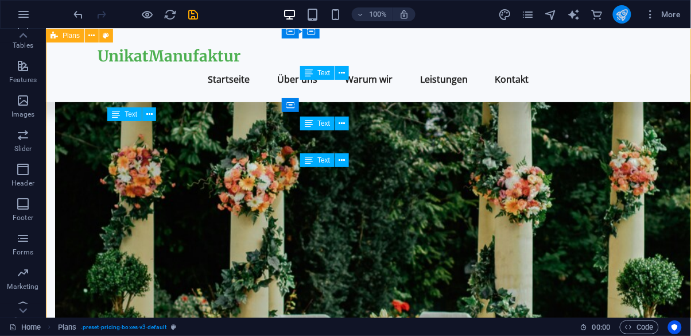
click at [629, 15] on icon "publish" at bounding box center [621, 14] width 13 height 13
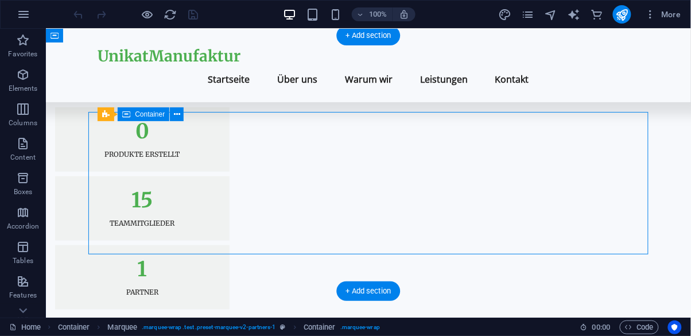
scroll to position [2109, 0]
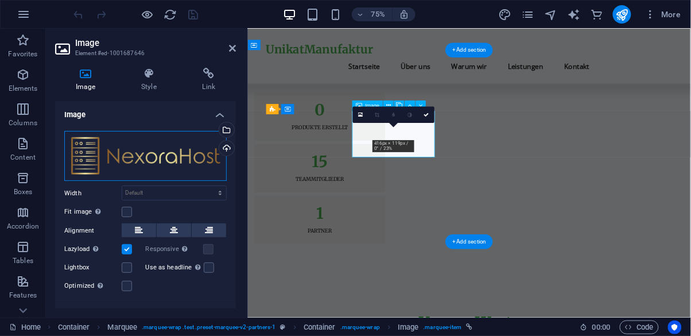
click at [143, 162] on div "Drag files here, click to choose files or select files from Files or our free s…" at bounding box center [145, 156] width 162 height 51
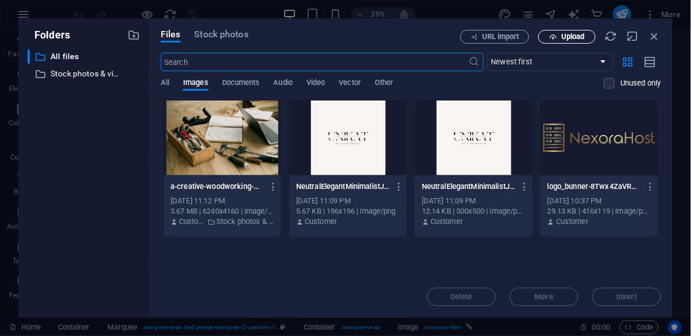
click at [583, 33] on span "Upload" at bounding box center [573, 36] width 24 height 7
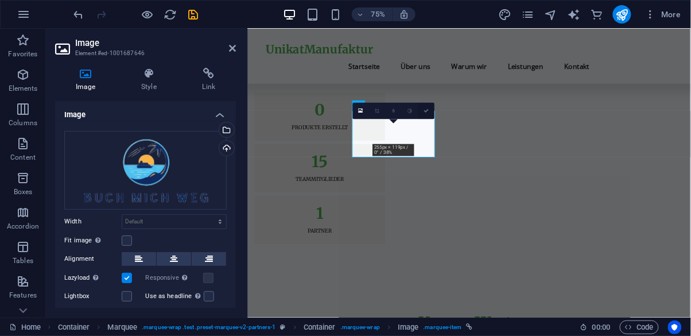
click at [430, 110] on link at bounding box center [426, 111] width 17 height 17
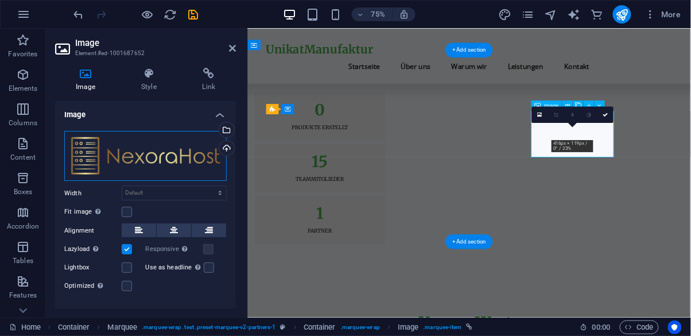
click at [161, 144] on div "Drag files here, click to choose files or select files from Files or our free s…" at bounding box center [145, 156] width 162 height 51
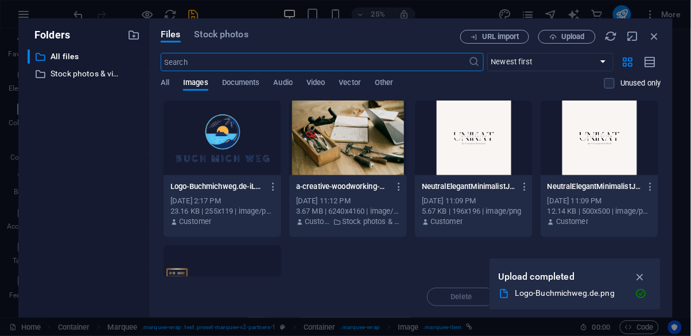
click at [240, 137] on div at bounding box center [223, 137] width 118 height 75
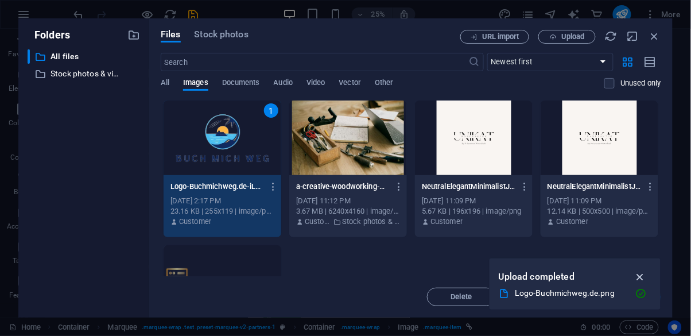
click at [641, 276] on icon "button" at bounding box center [640, 276] width 13 height 13
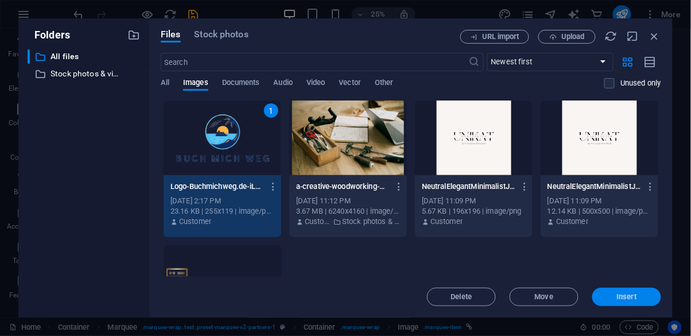
click at [644, 298] on span "Insert" at bounding box center [627, 296] width 60 height 7
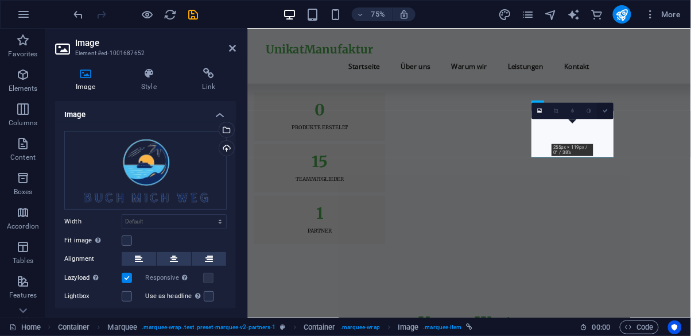
click at [606, 111] on icon at bounding box center [605, 110] width 5 height 5
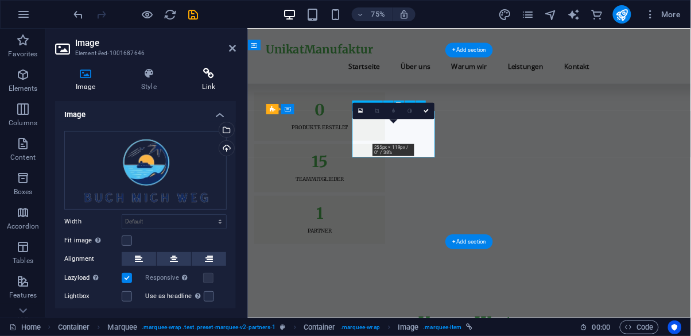
click at [212, 86] on h4 "Link" at bounding box center [209, 80] width 54 height 24
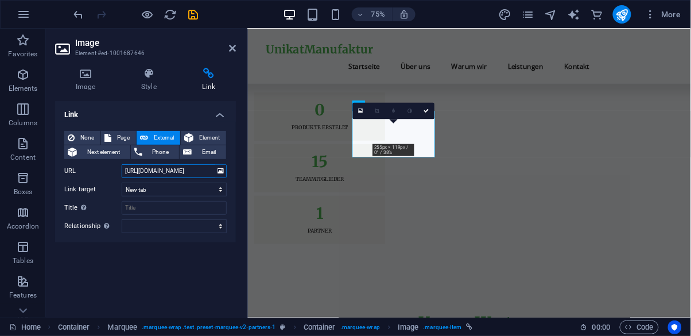
click at [184, 173] on input "https://nexorahost.com" at bounding box center [174, 171] width 105 height 14
click at [165, 170] on input "https://nexorahost.com" at bounding box center [174, 171] width 105 height 14
click at [162, 174] on input "https://nexorahost.com" at bounding box center [174, 171] width 105 height 14
type input "b"
type input "https://buchmichweg.com"
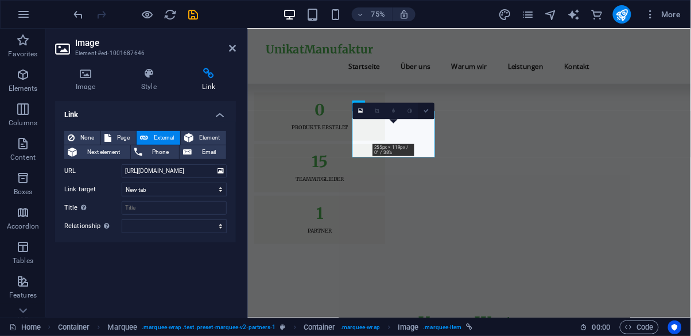
click at [427, 110] on icon at bounding box center [426, 110] width 5 height 5
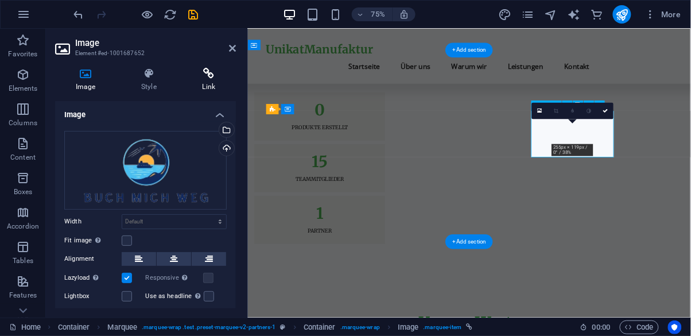
click at [200, 80] on h4 "Link" at bounding box center [209, 80] width 54 height 24
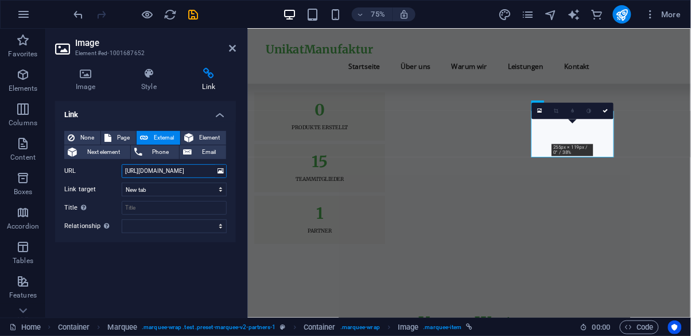
click at [159, 169] on input "https://nexorahost.com" at bounding box center [174, 171] width 105 height 14
click at [178, 171] on input "https://nexorahost.com" at bounding box center [174, 171] width 105 height 14
click at [175, 172] on input "https://nexorahost.com" at bounding box center [174, 171] width 105 height 14
click at [161, 173] on input "https://nexorahost.com" at bounding box center [174, 171] width 105 height 14
type input "https://buchmichweg.com"
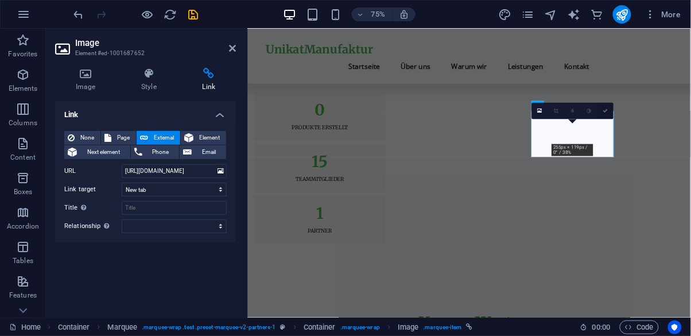
click at [606, 111] on icon at bounding box center [605, 110] width 5 height 5
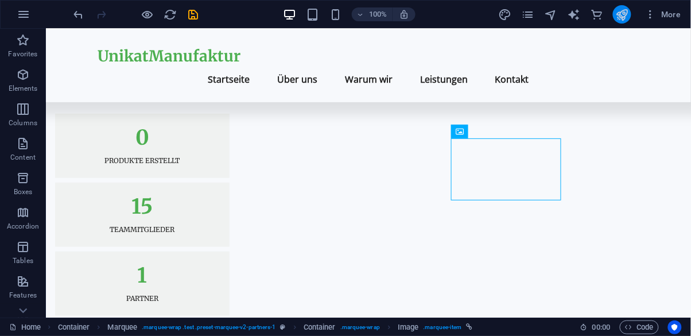
click at [623, 20] on icon "publish" at bounding box center [621, 14] width 13 height 13
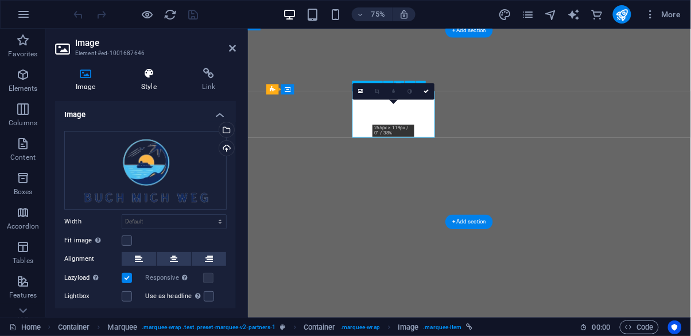
click at [148, 86] on h4 "Style" at bounding box center [151, 80] width 61 height 24
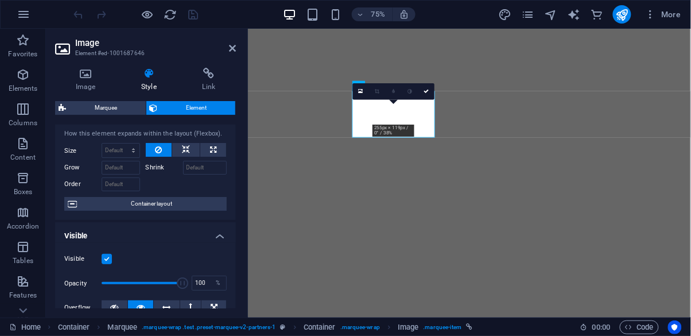
scroll to position [32, 0]
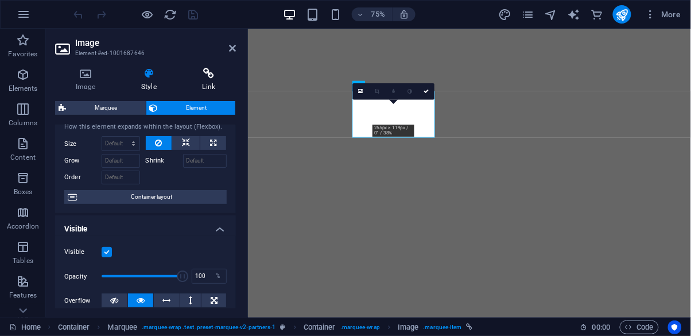
click at [205, 84] on h4 "Link" at bounding box center [209, 80] width 54 height 24
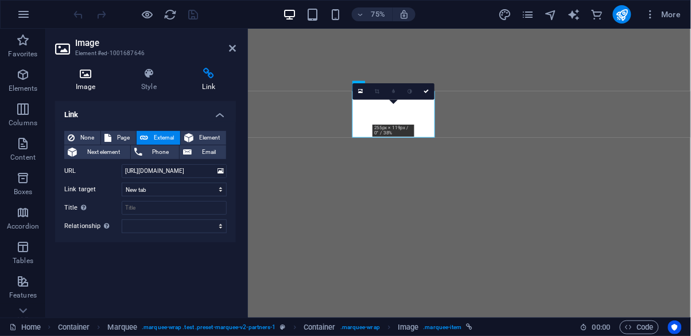
click at [73, 91] on h4 "Image" at bounding box center [87, 80] width 65 height 24
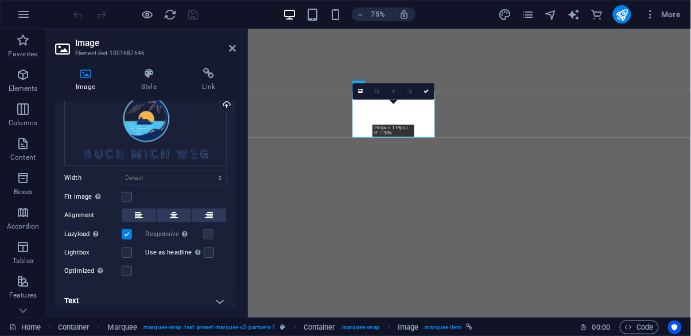
scroll to position [49, 0]
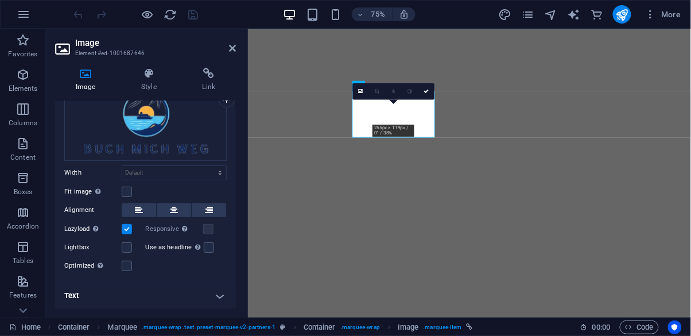
click at [190, 305] on h4 "Text" at bounding box center [145, 296] width 181 height 28
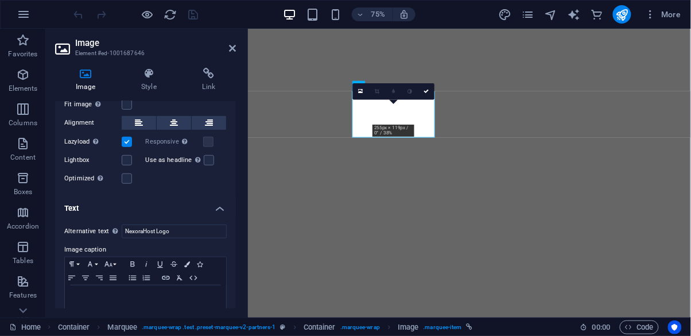
scroll to position [135, 0]
click at [202, 236] on input "NexoraHost Logo" at bounding box center [174, 233] width 105 height 14
click at [203, 235] on input "NexoraHost Logo" at bounding box center [174, 233] width 105 height 14
click at [202, 234] on input "NexoraHost Logo" at bounding box center [174, 233] width 105 height 14
click at [201, 230] on input "NexoraHost Logo" at bounding box center [174, 233] width 105 height 14
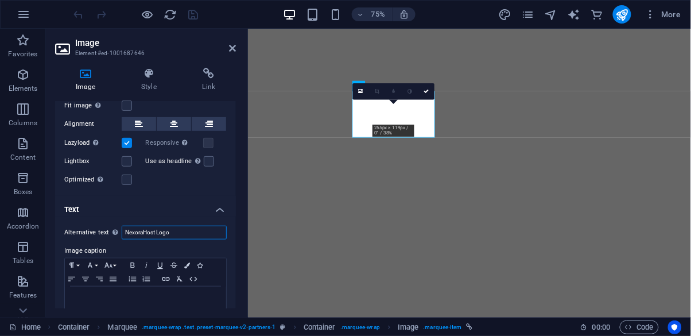
click at [183, 237] on input "NexoraHost Logo" at bounding box center [174, 233] width 105 height 14
type input "N"
click at [218, 211] on h4 "Text" at bounding box center [145, 206] width 181 height 21
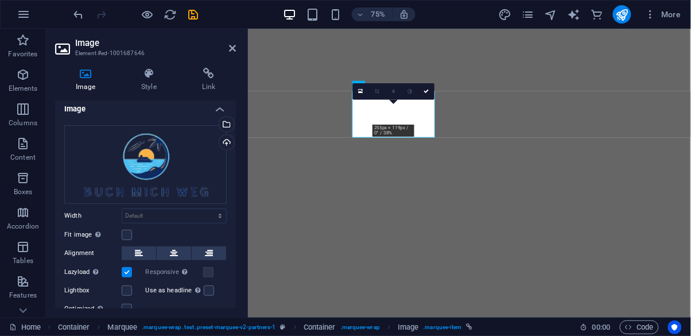
scroll to position [0, 0]
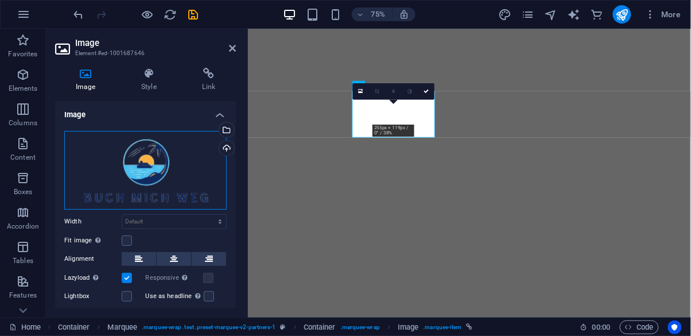
click at [158, 169] on div "Drag files here, click to choose files or select files from Files or our free s…" at bounding box center [145, 170] width 162 height 79
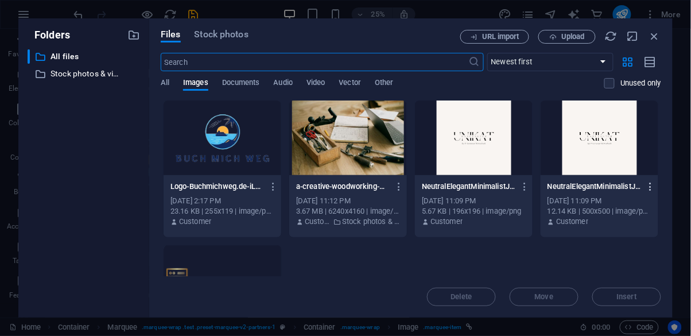
click at [641, 194] on button "button" at bounding box center [648, 186] width 15 height 18
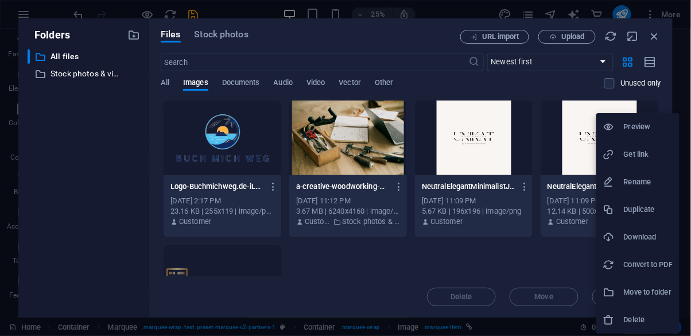
click at [531, 277] on div at bounding box center [345, 168] width 691 height 336
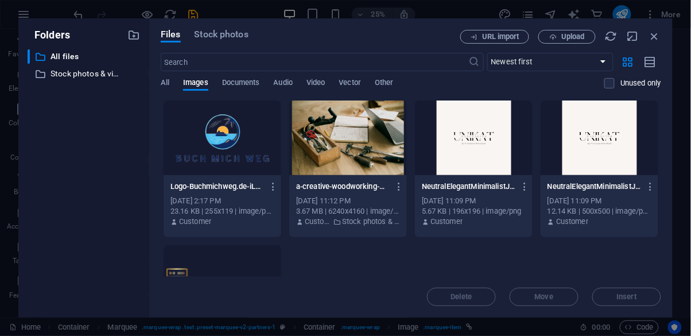
click at [230, 142] on div at bounding box center [223, 137] width 118 height 75
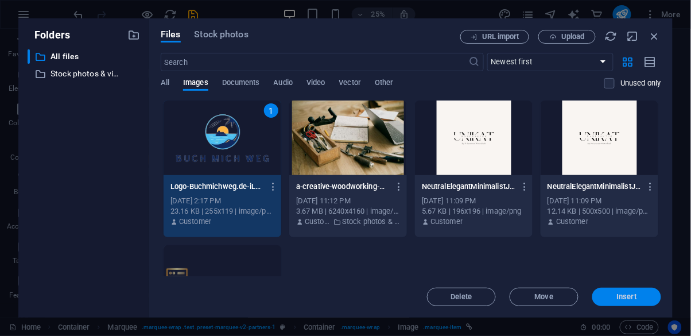
click at [633, 304] on button "Insert" at bounding box center [626, 297] width 69 height 18
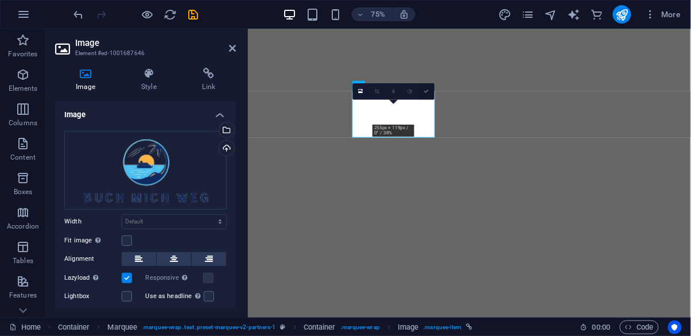
click at [428, 90] on icon at bounding box center [426, 91] width 5 height 5
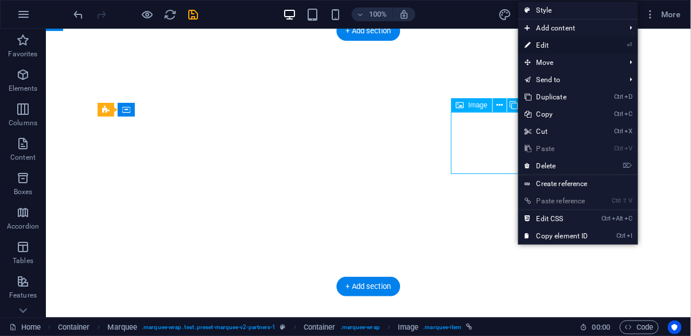
click at [557, 50] on link "⏎ Edit" at bounding box center [556, 45] width 77 height 17
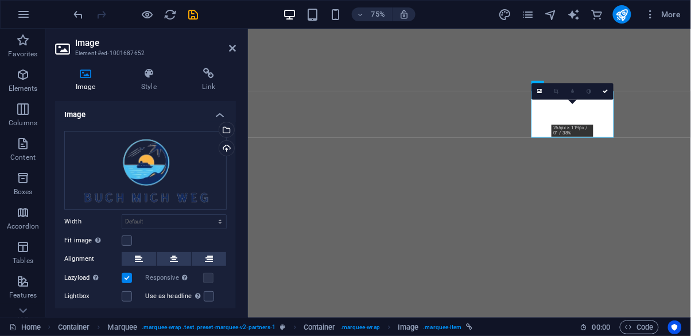
scroll to position [49, 0]
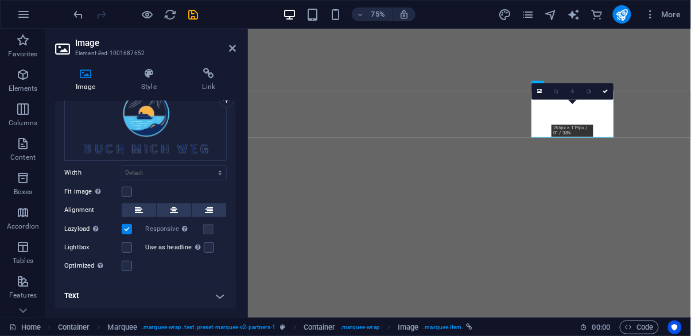
click at [209, 298] on h4 "Text" at bounding box center [145, 296] width 181 height 28
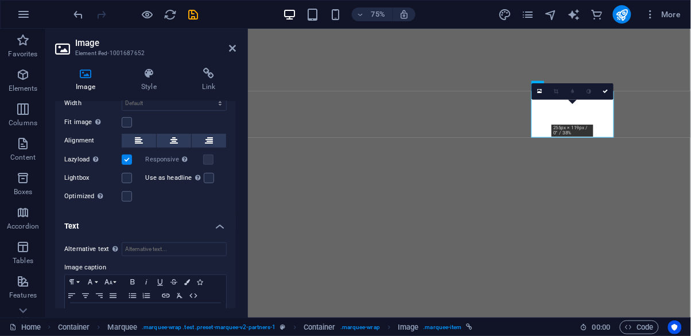
click at [214, 227] on h4 "Text" at bounding box center [145, 222] width 181 height 21
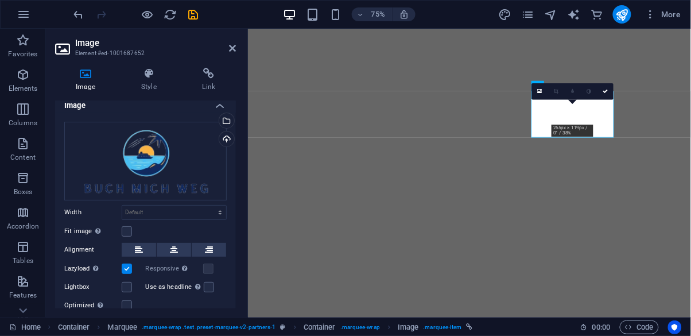
scroll to position [0, 0]
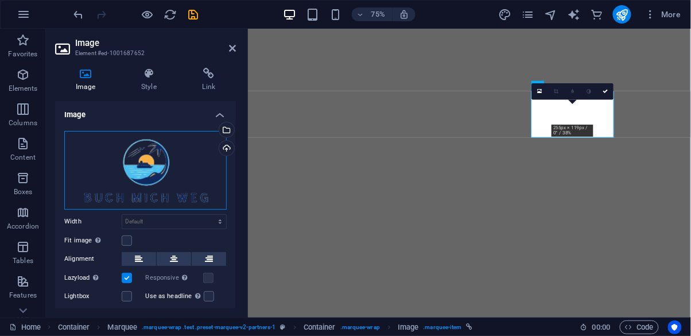
click at [185, 179] on div "Drag files here, click to choose files or select files from Files or our free s…" at bounding box center [145, 170] width 162 height 79
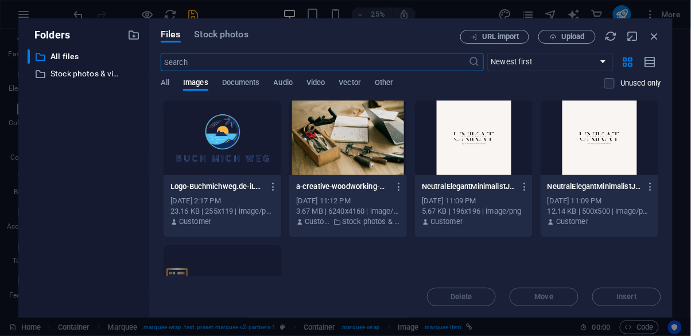
click at [224, 175] on div "Logo-Buchmichweg.de-iL3nEXE7R1edAZMgqOEKrw.png Logo-Buchmichweg.de-iL3nEXE7R1ed…" at bounding box center [223, 204] width 118 height 59
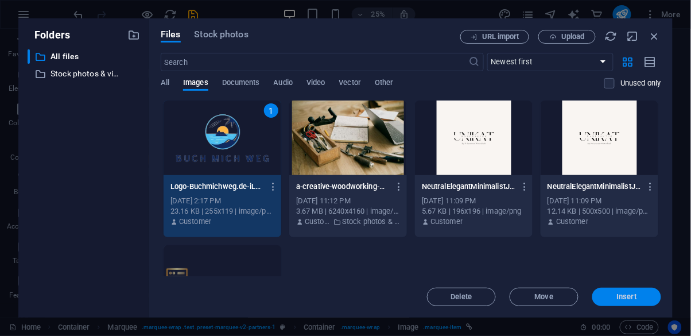
click at [631, 296] on span "Insert" at bounding box center [627, 296] width 20 height 7
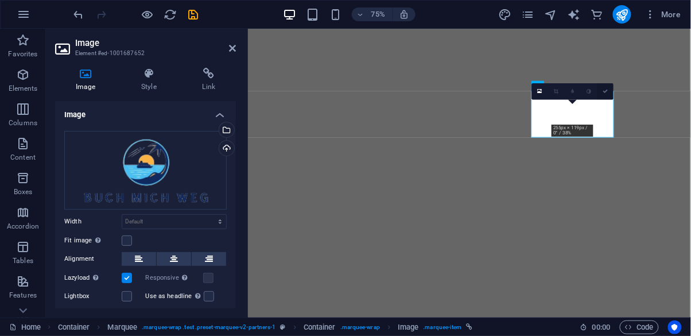
click at [608, 96] on link at bounding box center [606, 91] width 17 height 17
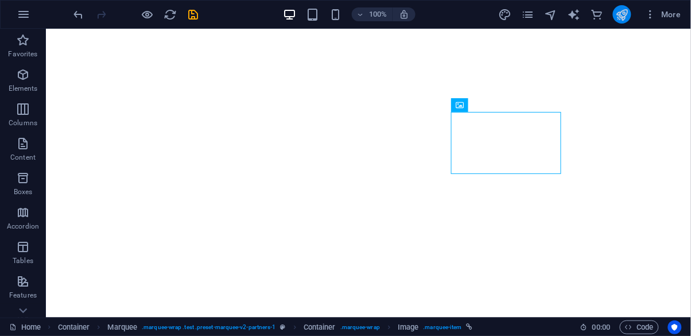
click at [630, 15] on button "publish" at bounding box center [622, 14] width 18 height 18
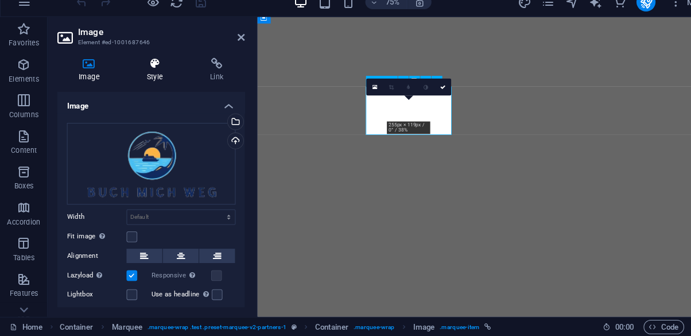
click at [137, 73] on icon at bounding box center [149, 73] width 56 height 11
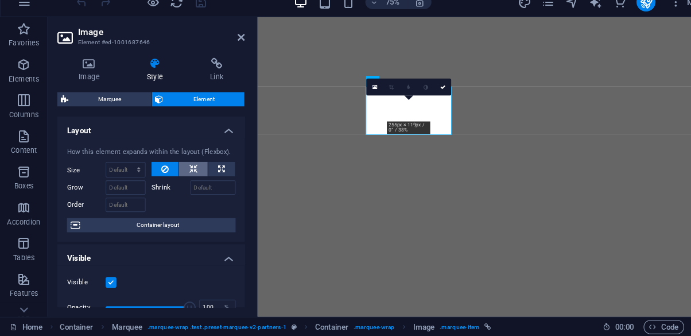
click at [187, 176] on icon at bounding box center [186, 175] width 8 height 14
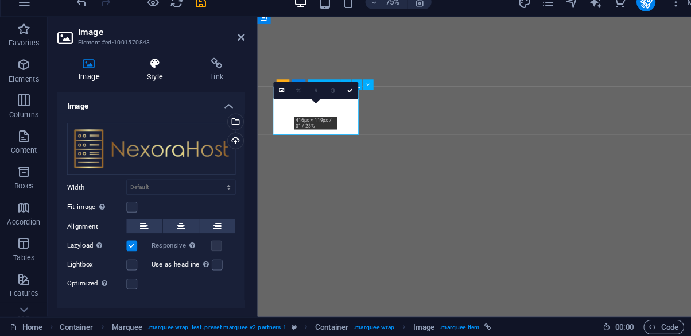
click at [148, 73] on icon at bounding box center [149, 73] width 56 height 11
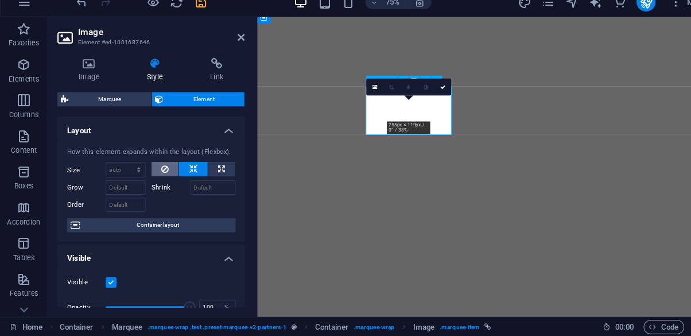
click at [158, 173] on icon at bounding box center [158, 175] width 7 height 14
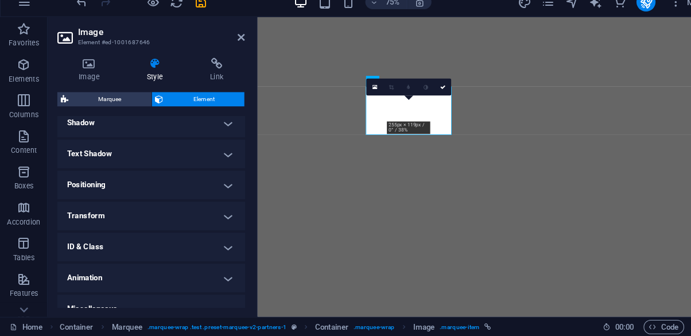
scroll to position [309, 0]
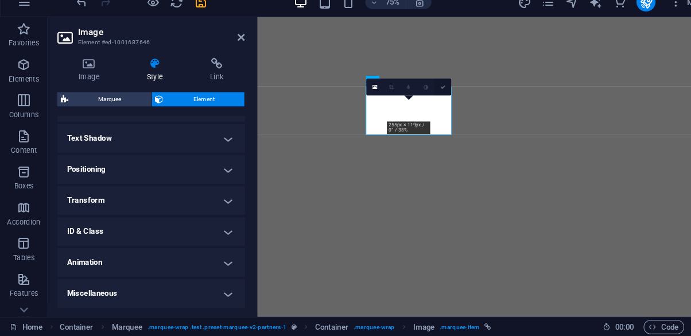
click at [422, 102] on link at bounding box center [426, 96] width 17 height 17
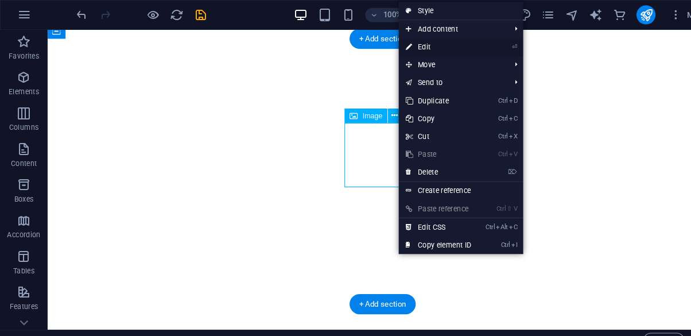
click at [423, 48] on link "⏎ Edit" at bounding box center [422, 45] width 77 height 17
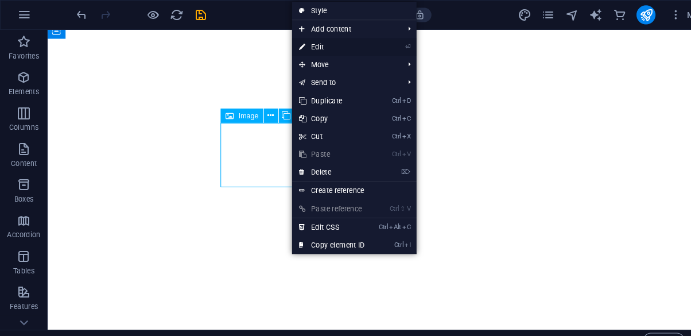
click at [338, 49] on link "⏎ Edit" at bounding box center [319, 45] width 77 height 17
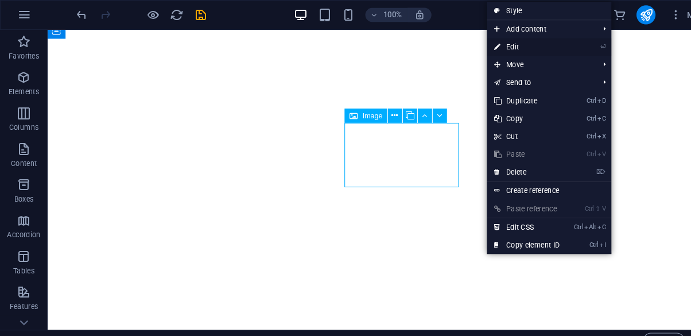
click at [509, 45] on link "⏎ Edit" at bounding box center [507, 45] width 77 height 17
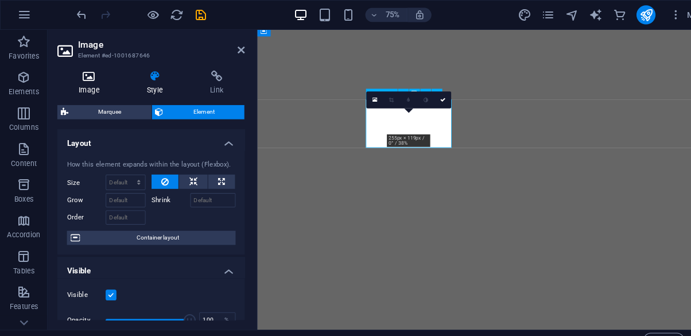
click at [73, 80] on h4 "Image" at bounding box center [87, 80] width 65 height 24
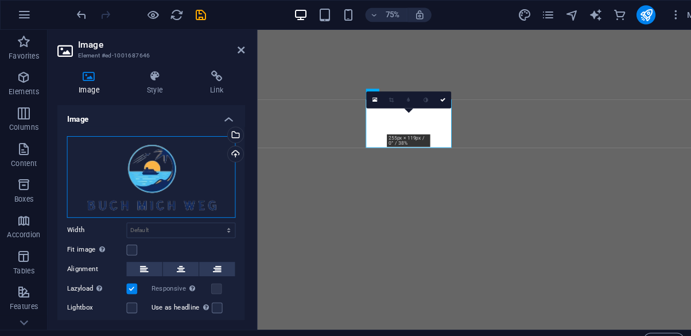
click at [154, 179] on div "Drag files here, click to choose files or select files from Files or our free s…" at bounding box center [145, 170] width 162 height 79
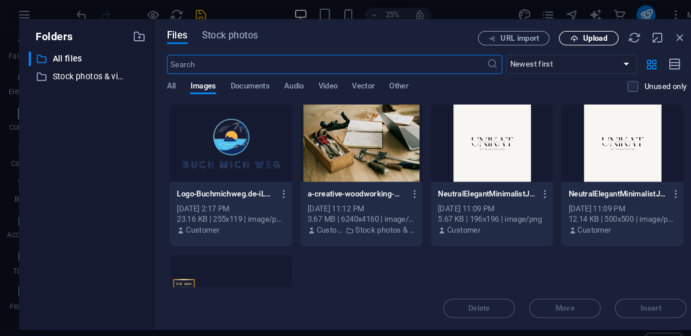
click at [575, 40] on span "Upload" at bounding box center [573, 36] width 24 height 7
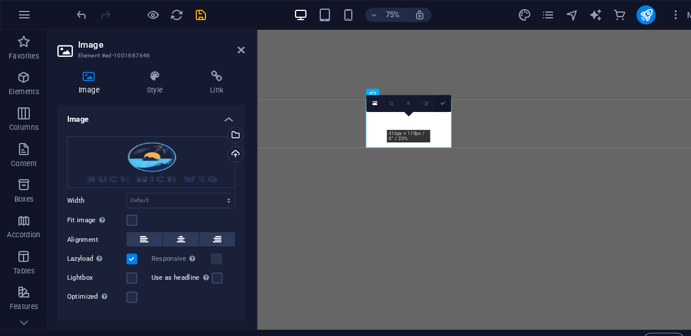
click at [428, 100] on icon at bounding box center [426, 99] width 5 height 5
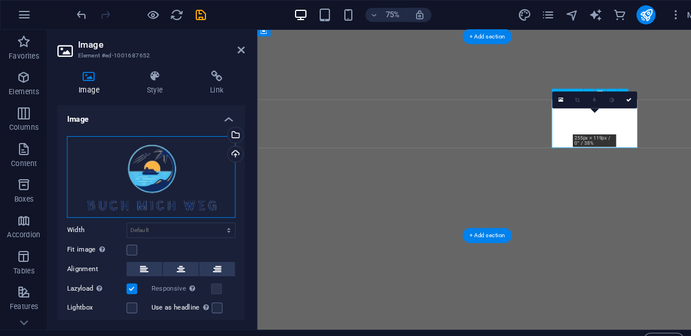
click at [181, 189] on div "Drag files here, click to choose files or select files from Files or our free s…" at bounding box center [145, 170] width 162 height 79
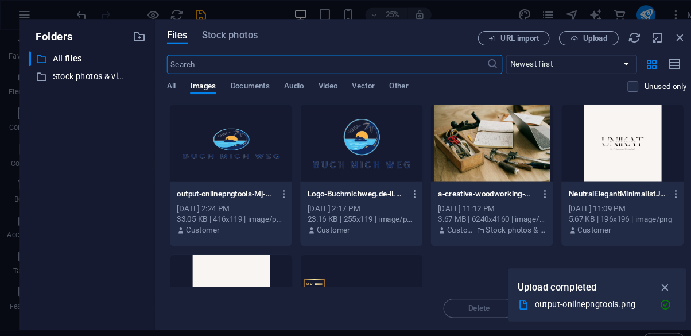
click at [227, 133] on div at bounding box center [223, 137] width 118 height 75
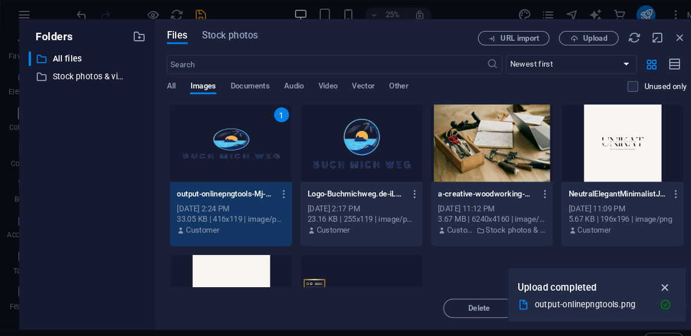
click at [639, 275] on icon "button" at bounding box center [640, 276] width 13 height 13
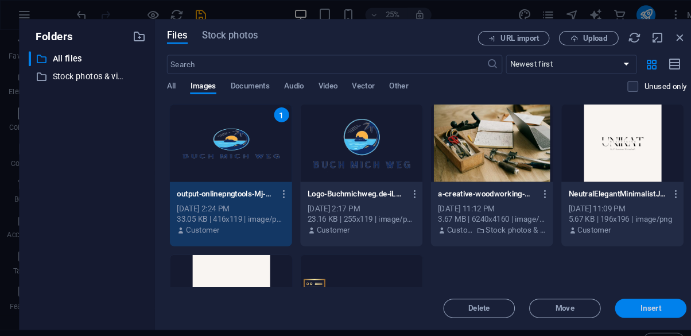
click at [633, 305] on button "Insert" at bounding box center [626, 297] width 69 height 18
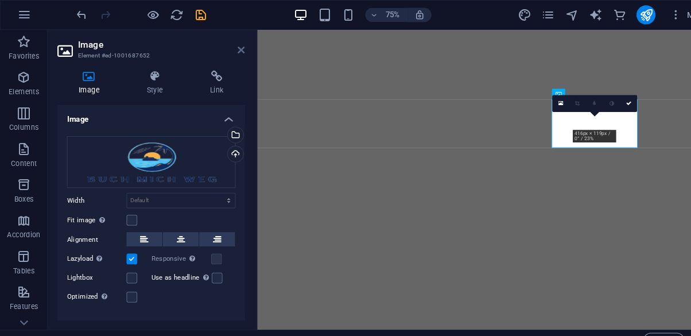
click at [234, 49] on icon at bounding box center [232, 48] width 7 height 9
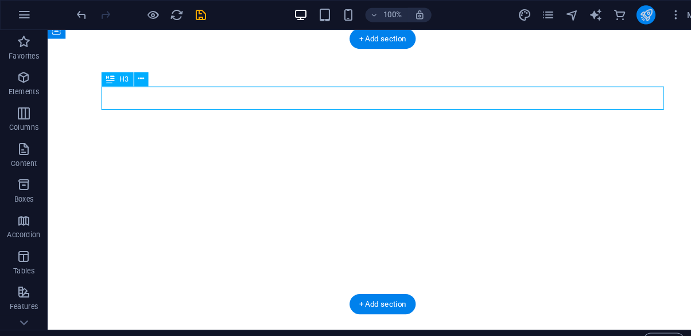
click at [620, 11] on icon "publish" at bounding box center [621, 14] width 13 height 13
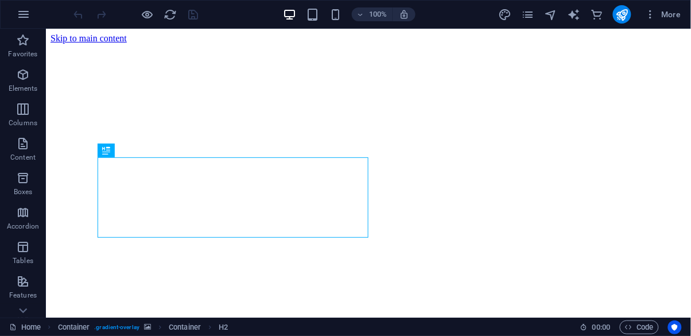
click at [592, 43] on figure at bounding box center [368, 43] width 636 height 0
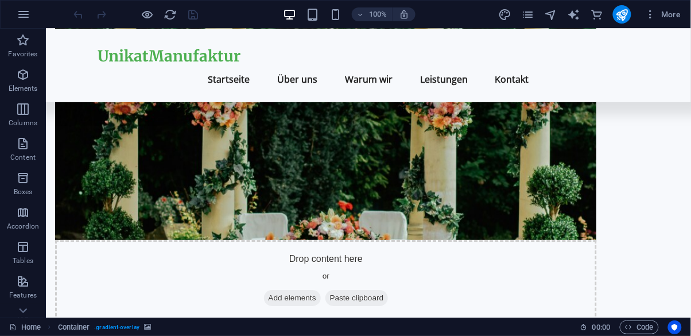
scroll to position [779, 0]
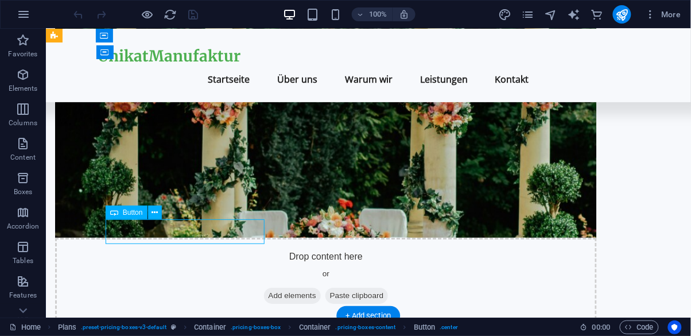
click at [122, 216] on div "Button" at bounding box center [127, 213] width 42 height 14
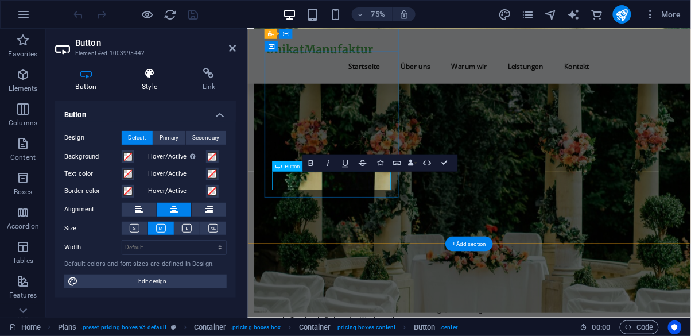
click at [146, 78] on icon at bounding box center [150, 73] width 56 height 11
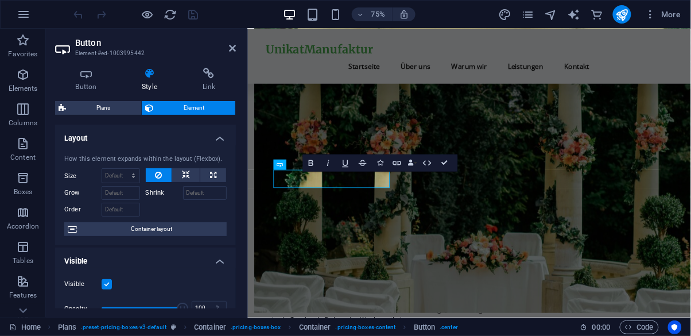
click at [201, 46] on h2 "Button" at bounding box center [155, 43] width 161 height 10
click at [211, 71] on icon at bounding box center [209, 73] width 54 height 11
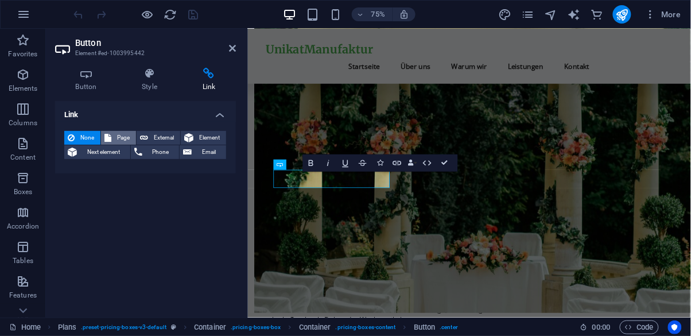
click at [121, 141] on span "Page" at bounding box center [124, 138] width 18 height 14
select select
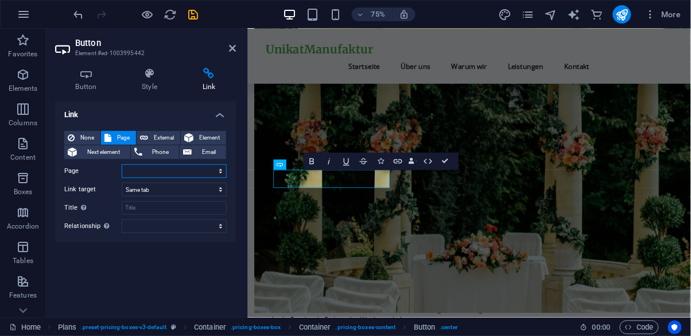
click at [148, 177] on select "Home Subpage Legal Notice Privacy Home" at bounding box center [174, 171] width 105 height 14
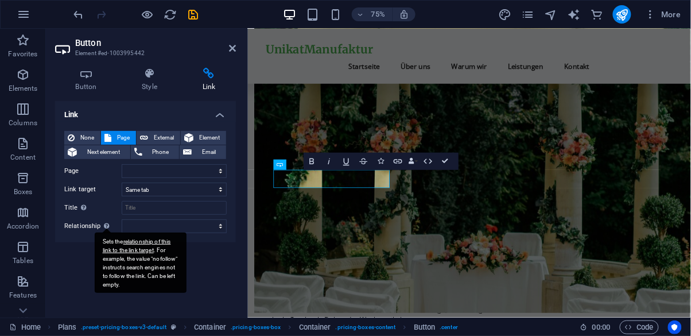
click at [104, 232] on div "Sets the relationship of this link to the link target . For example, the value …" at bounding box center [141, 262] width 92 height 60
click at [122, 231] on select "alternate author bookmark external help license next nofollow noreferrer noopen…" at bounding box center [174, 226] width 105 height 14
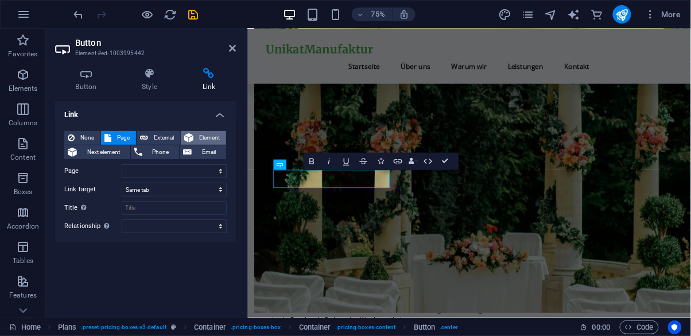
click at [200, 135] on span "Element" at bounding box center [210, 138] width 26 height 14
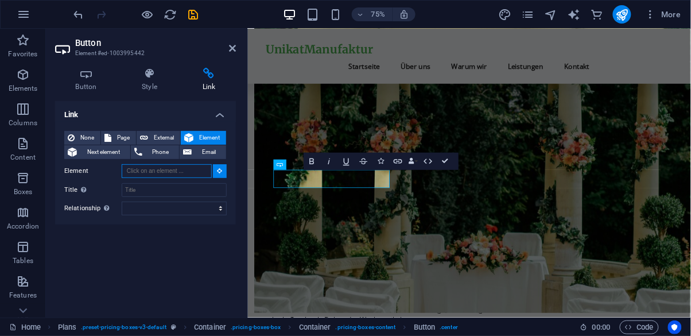
click at [150, 170] on input "Element" at bounding box center [167, 171] width 90 height 14
click at [221, 183] on input "Title Additional link description, should not be the same as the link text. The…" at bounding box center [174, 190] width 105 height 14
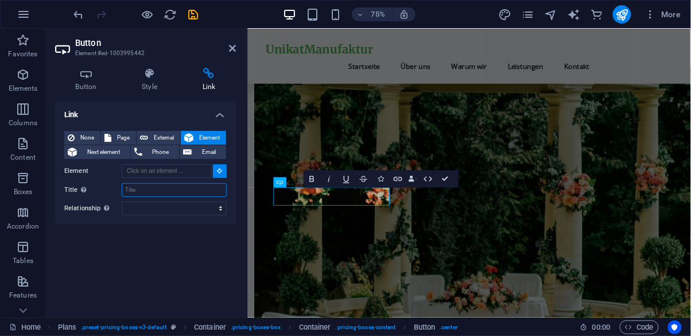
scroll to position [724, 0]
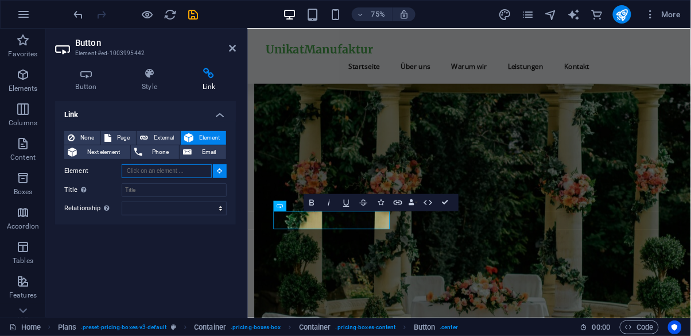
click at [189, 173] on input "Element" at bounding box center [167, 171] width 90 height 14
click at [168, 172] on input "Element" at bounding box center [167, 171] width 90 height 14
click at [161, 168] on input "Element" at bounding box center [167, 171] width 90 height 14
type input "K"
click at [220, 175] on button at bounding box center [220, 171] width 14 height 14
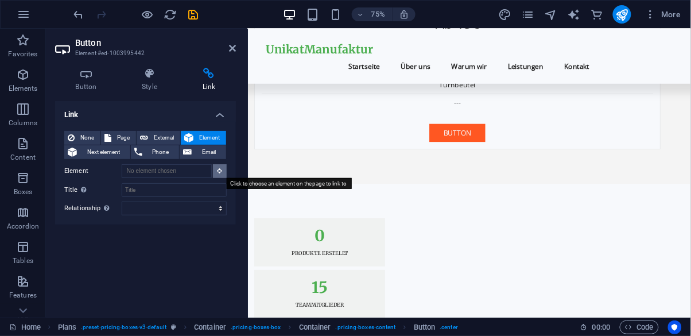
scroll to position [1948, 0]
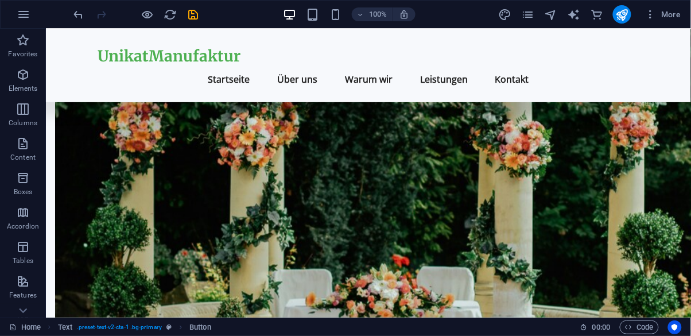
scroll to position [776, 0]
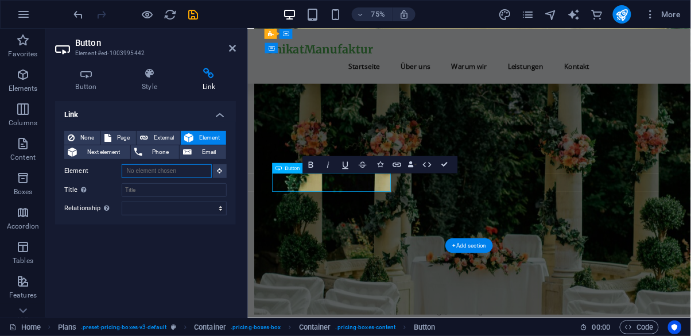
click at [157, 173] on input "Element" at bounding box center [167, 171] width 90 height 14
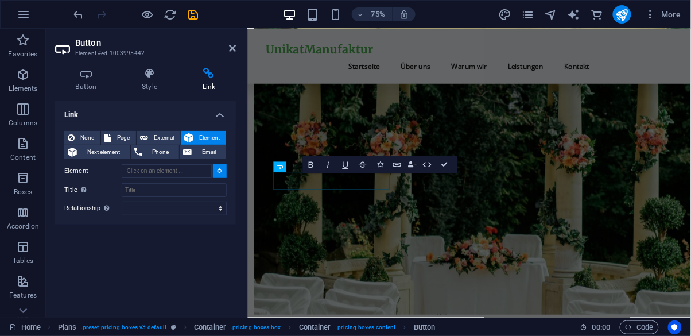
click at [219, 170] on icon at bounding box center [220, 171] width 5 height 6
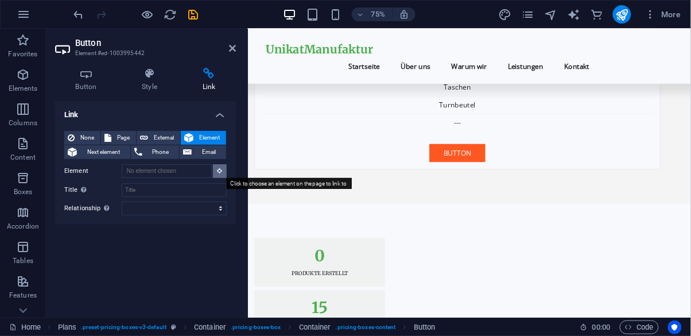
scroll to position [1913, 0]
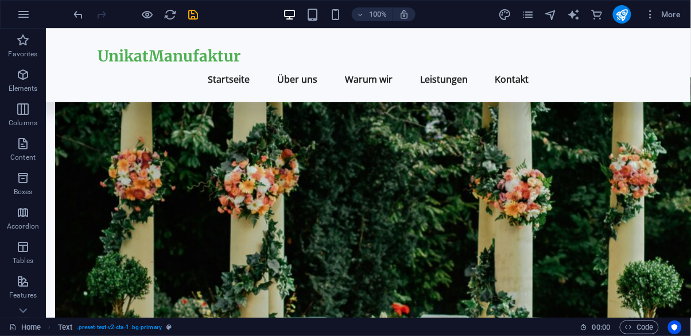
scroll to position [725, 0]
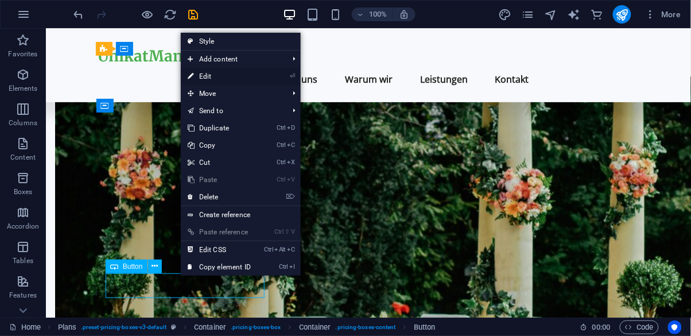
click at [207, 79] on link "⏎ Edit" at bounding box center [219, 76] width 77 height 17
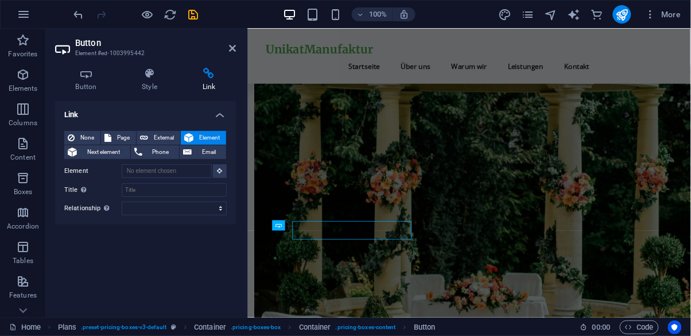
scroll to position [713, 0]
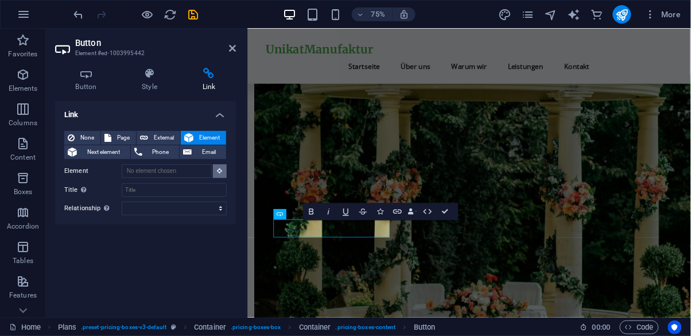
click at [219, 173] on icon at bounding box center [220, 171] width 5 height 6
type input "#ed-1003995442"
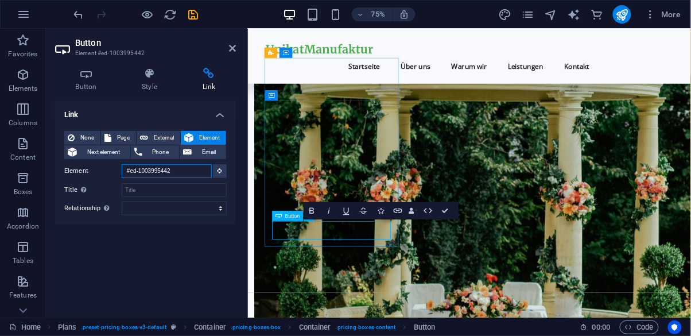
click at [195, 173] on input "#ed-1003995442" at bounding box center [167, 171] width 90 height 14
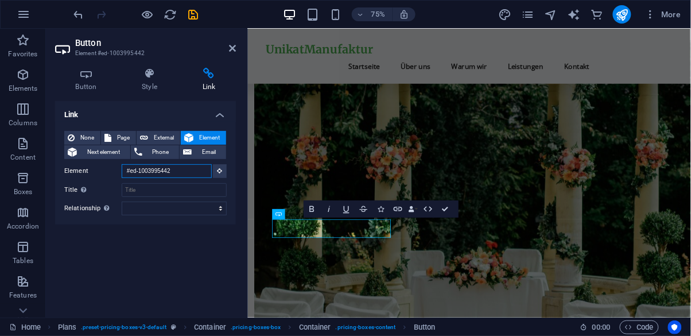
scroll to position [788, 0]
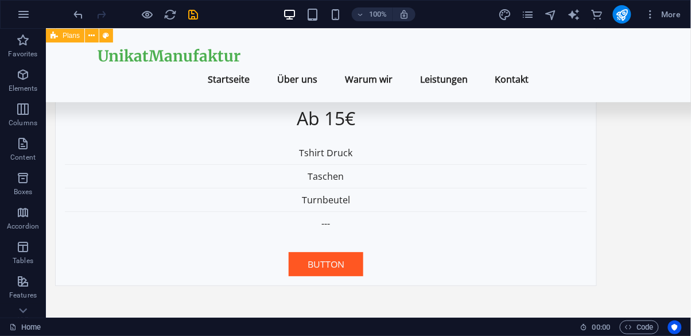
scroll to position [1844, 0]
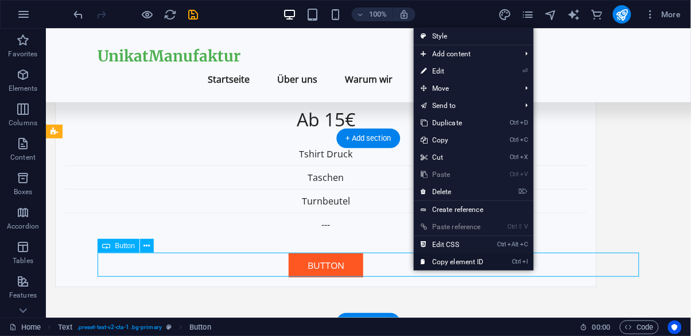
click at [484, 266] on link "Ctrl I Copy element ID" at bounding box center [452, 261] width 77 height 17
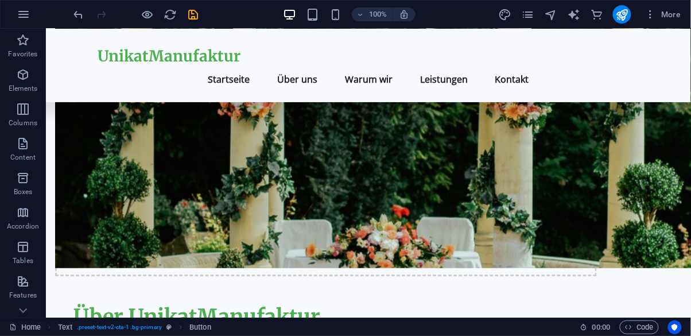
scroll to position [821, 0]
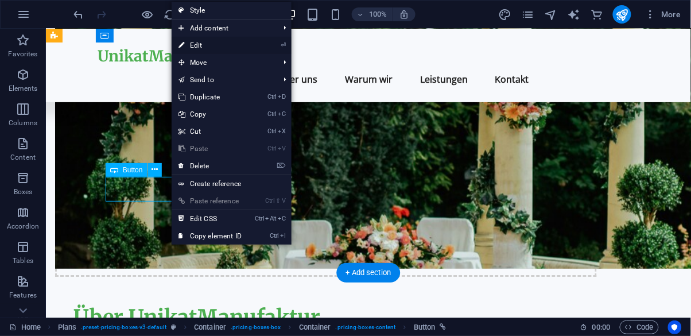
click at [191, 51] on link "⏎ Edit" at bounding box center [210, 45] width 77 height 17
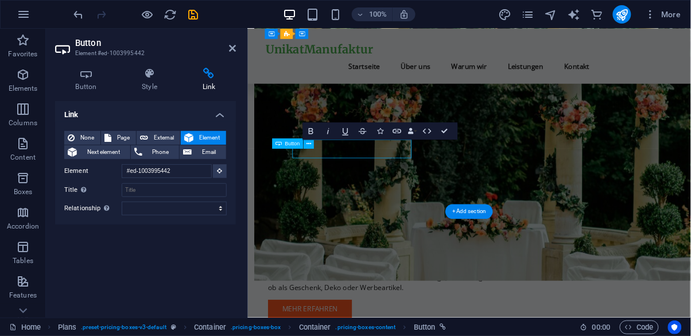
scroll to position [809, 0]
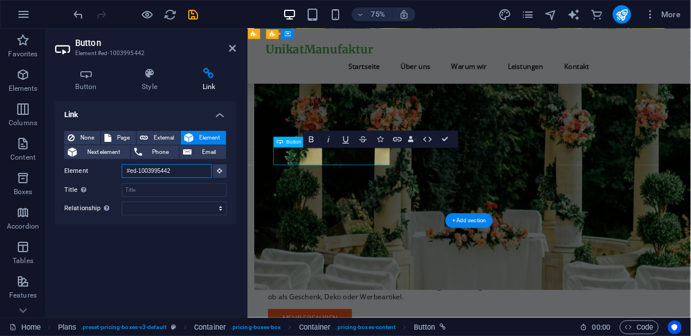
click at [189, 172] on input "#ed-1003995442" at bounding box center [167, 171] width 90 height 14
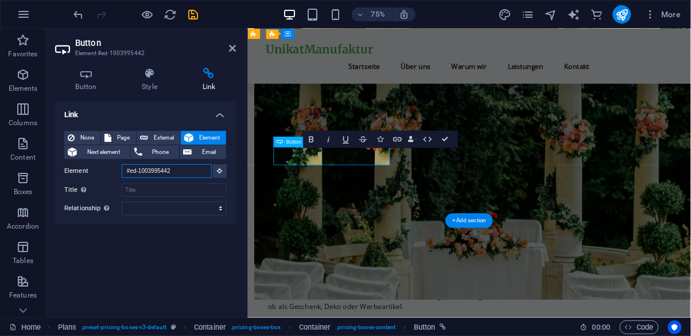
click at [188, 168] on input "#ed-1003995442" at bounding box center [167, 171] width 90 height 14
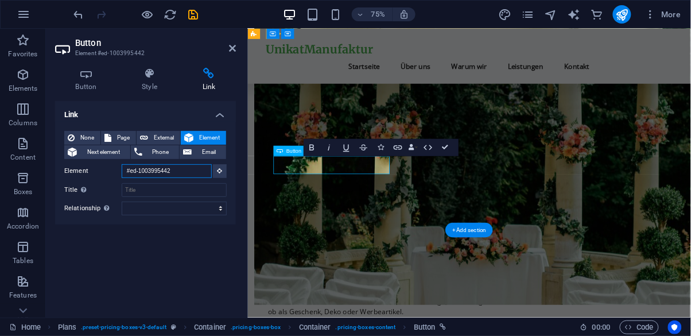
scroll to position [787, 0]
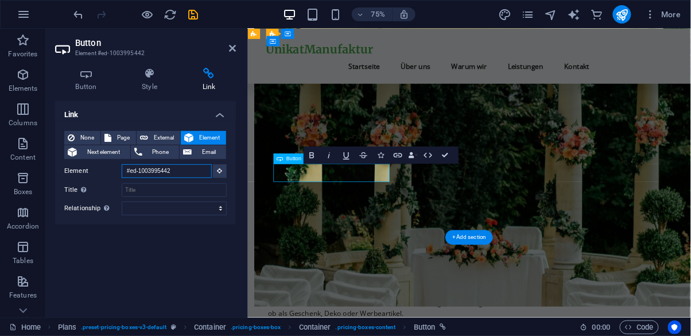
click at [179, 170] on input "#ed-1003995442" at bounding box center [167, 171] width 90 height 14
paste input "1570636"
click at [136, 194] on input "Title Additional link description, should not be the same as the link text. The…" at bounding box center [174, 190] width 105 height 14
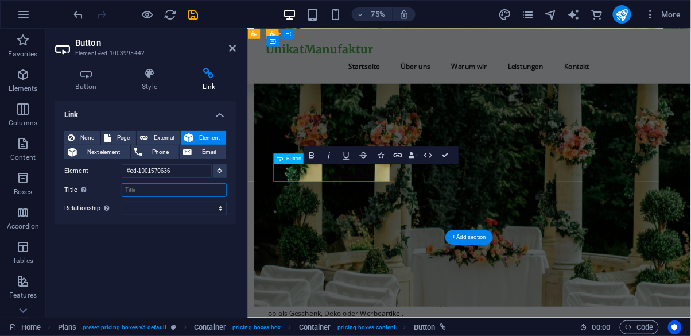
type input "#ed-1001570636"
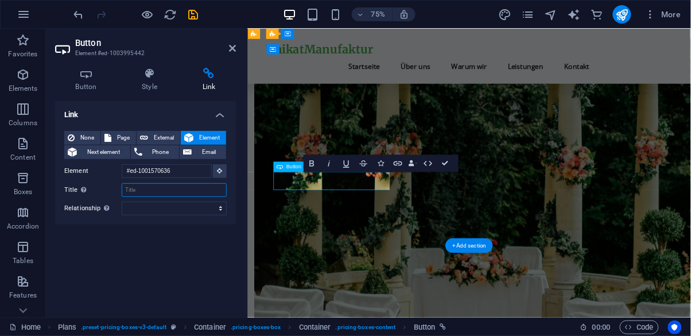
scroll to position [754, 0]
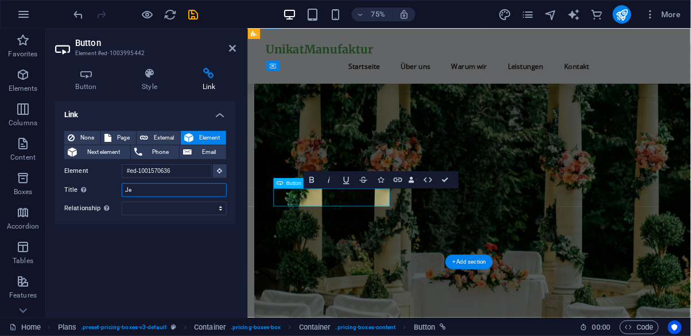
type input "J"
type input "A"
click at [85, 84] on h4 "Button" at bounding box center [88, 80] width 67 height 24
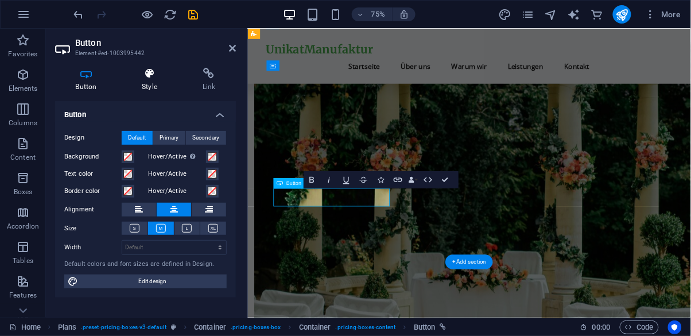
click at [139, 78] on icon at bounding box center [150, 73] width 56 height 11
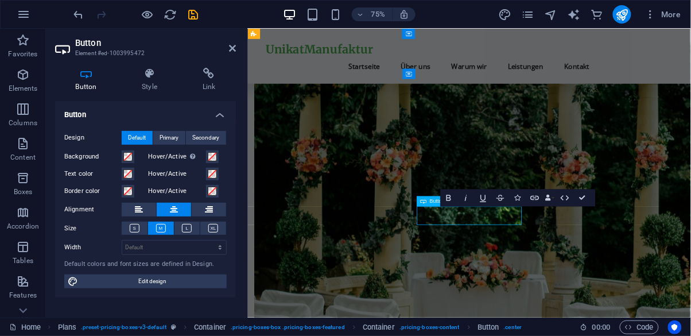
scroll to position [742, 0]
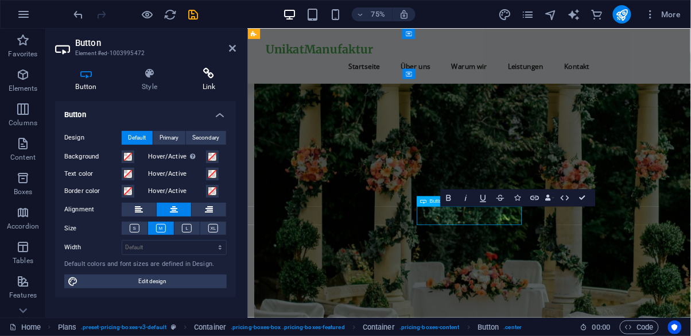
click at [212, 73] on icon at bounding box center [209, 73] width 54 height 11
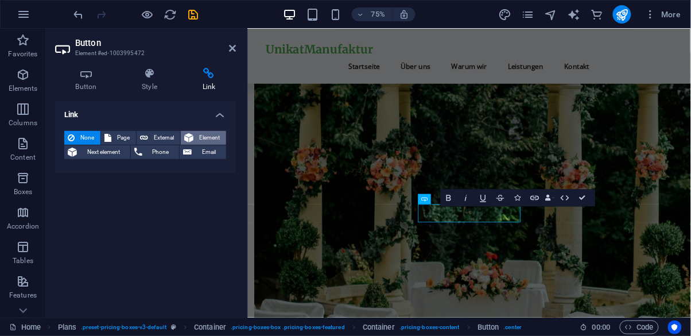
click at [199, 136] on span "Element" at bounding box center [210, 138] width 26 height 14
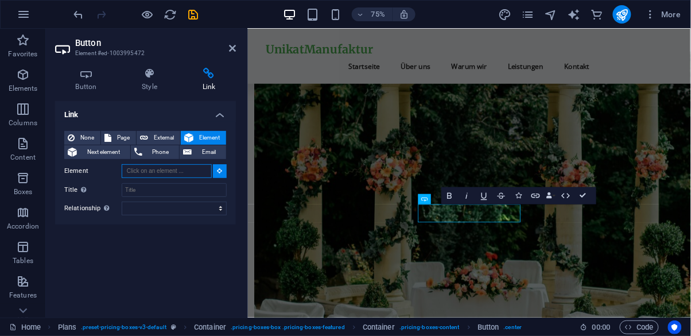
click at [157, 172] on input "Element" at bounding box center [167, 171] width 90 height 14
click at [141, 172] on input "Element" at bounding box center [167, 171] width 90 height 14
click at [138, 174] on input "Element" at bounding box center [167, 171] width 90 height 14
click at [149, 170] on input "Element" at bounding box center [167, 171] width 90 height 14
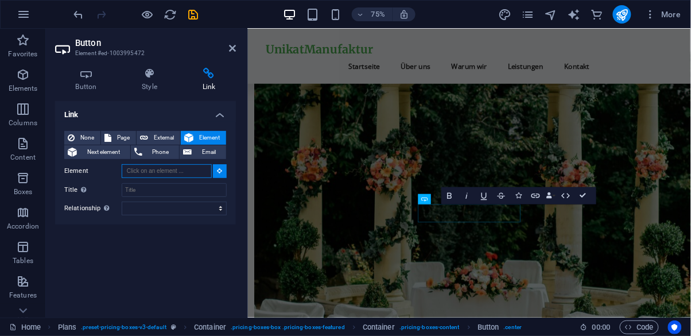
paste input "#ed-1001570636"
type input "#ed-1001570636"
click at [150, 77] on icon at bounding box center [150, 73] width 56 height 11
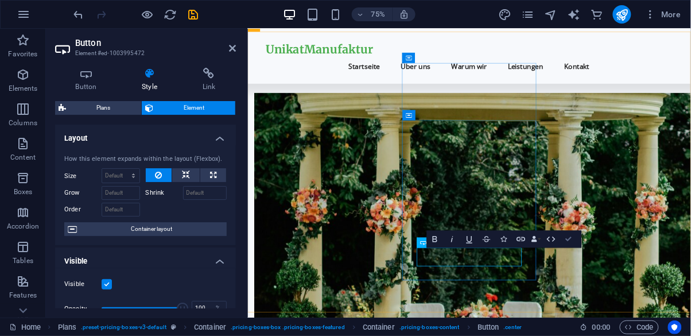
scroll to position [847, 0]
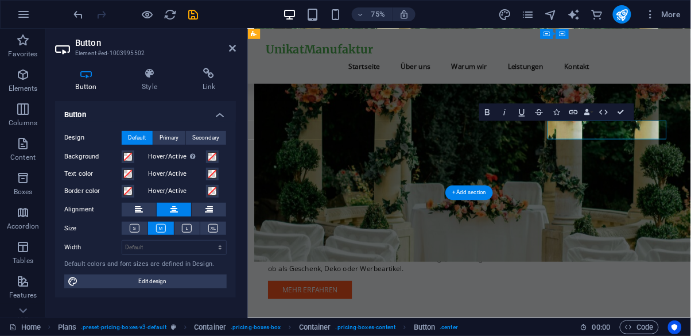
click at [201, 60] on div "Button Style Link Button Design Default Primary Secondary Background Hover/Acti…" at bounding box center [145, 188] width 199 height 259
click at [208, 85] on h4 "Link" at bounding box center [209, 80] width 54 height 24
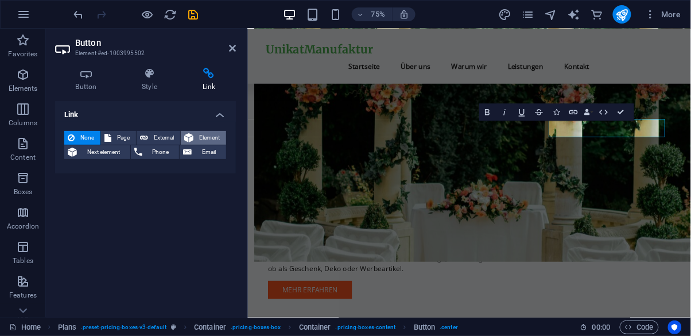
click at [204, 136] on span "Element" at bounding box center [210, 138] width 26 height 14
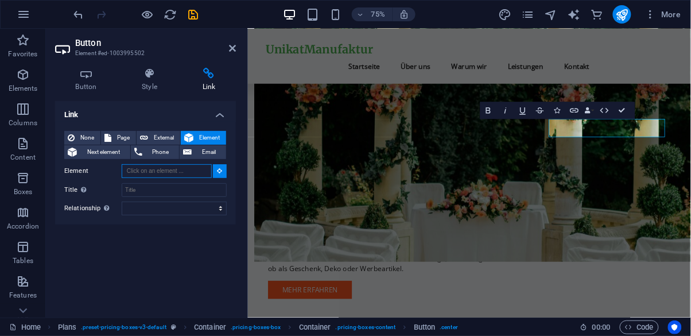
click at [156, 174] on input "Element" at bounding box center [167, 171] width 90 height 14
click at [131, 174] on input "Element" at bounding box center [167, 171] width 90 height 14
click at [136, 171] on input "Element" at bounding box center [167, 171] width 90 height 14
paste input "#ed-1001570636"
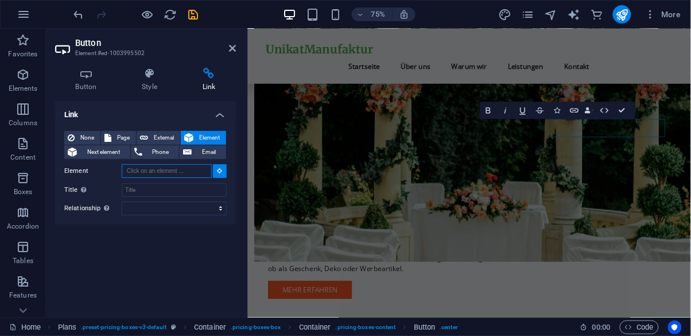
type input "#ed-1001570636"
click at [144, 77] on icon at bounding box center [150, 73] width 56 height 11
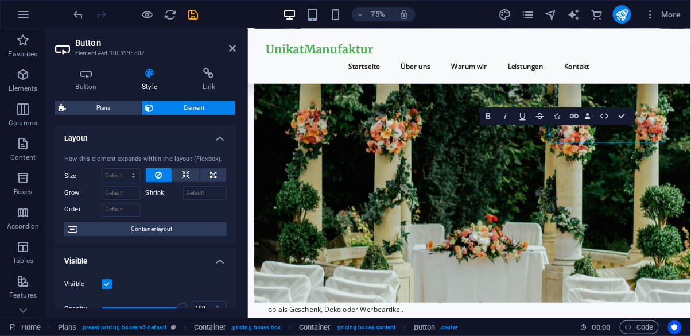
scroll to position [792, 0]
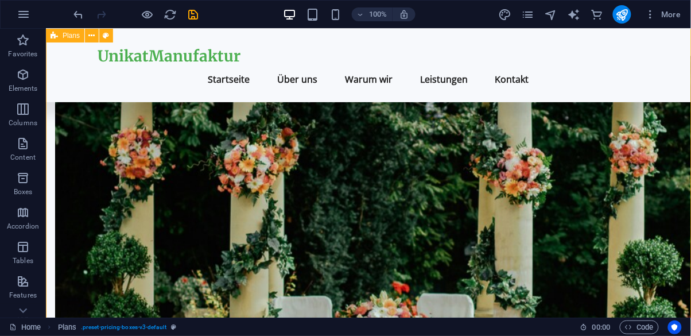
scroll to position [746, 0]
click at [623, 18] on icon "publish" at bounding box center [621, 14] width 13 height 13
